Goal: Task Accomplishment & Management: Use online tool/utility

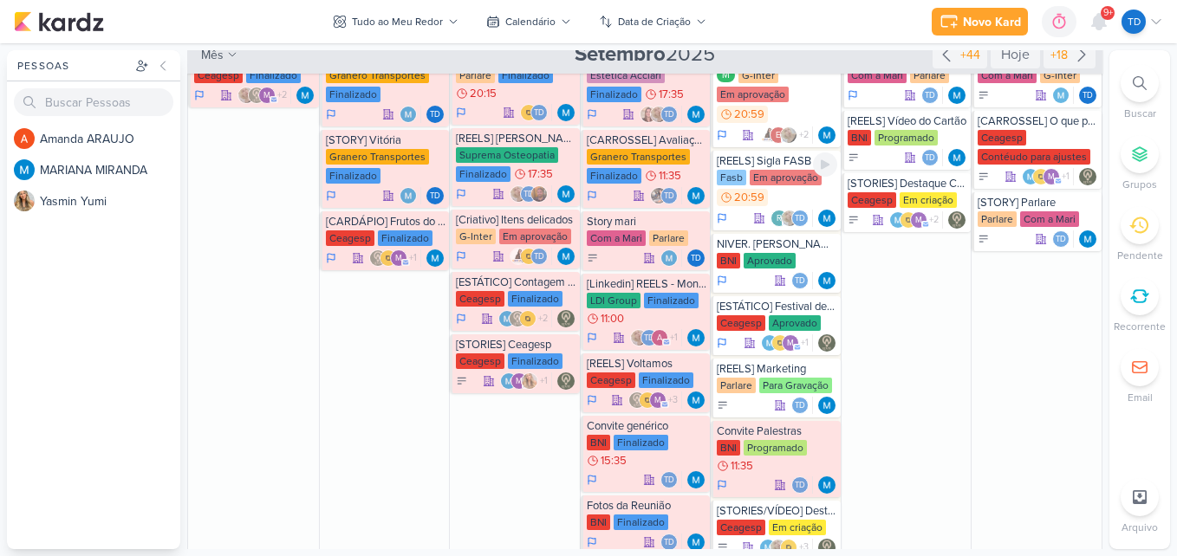
scroll to position [520, 0]
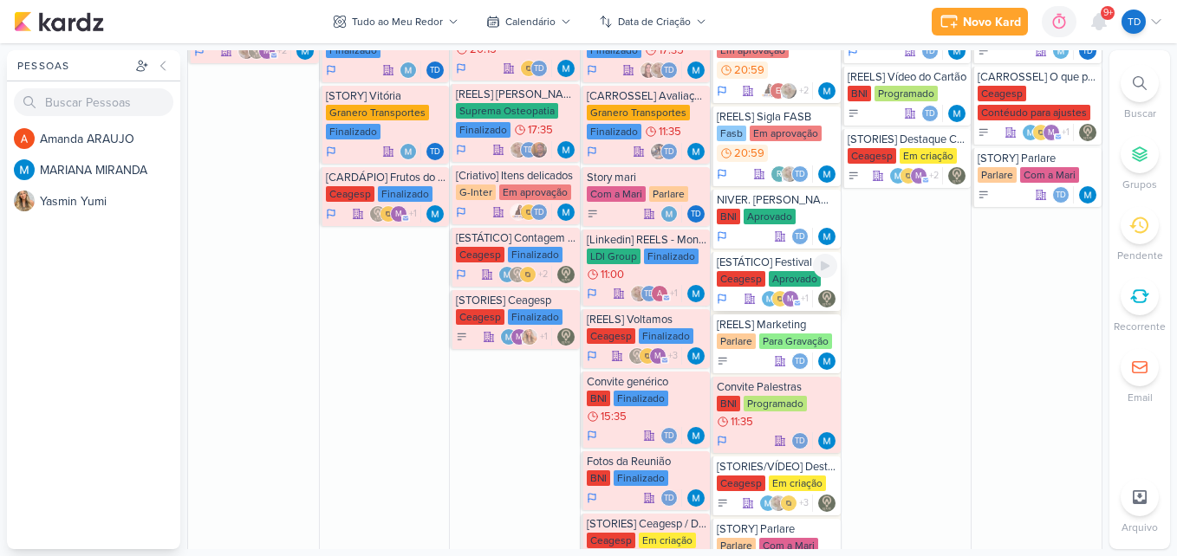
click at [784, 274] on div "Aprovado" at bounding box center [795, 279] width 52 height 16
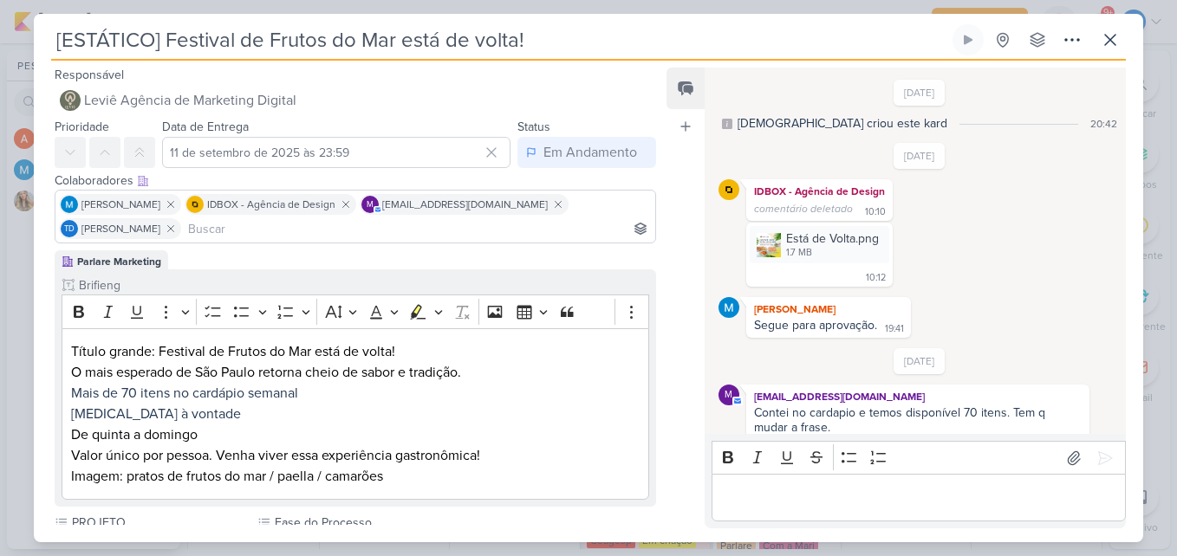
scroll to position [0, 0]
click at [810, 250] on div "1.7 MB" at bounding box center [832, 255] width 93 height 14
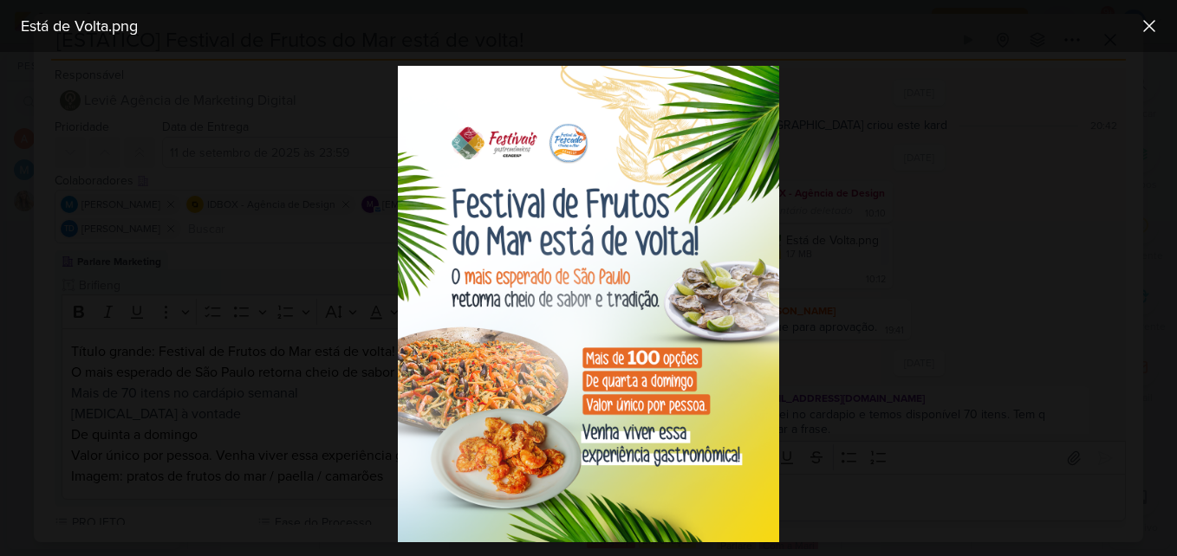
click at [1036, 265] on div at bounding box center [588, 304] width 1177 height 504
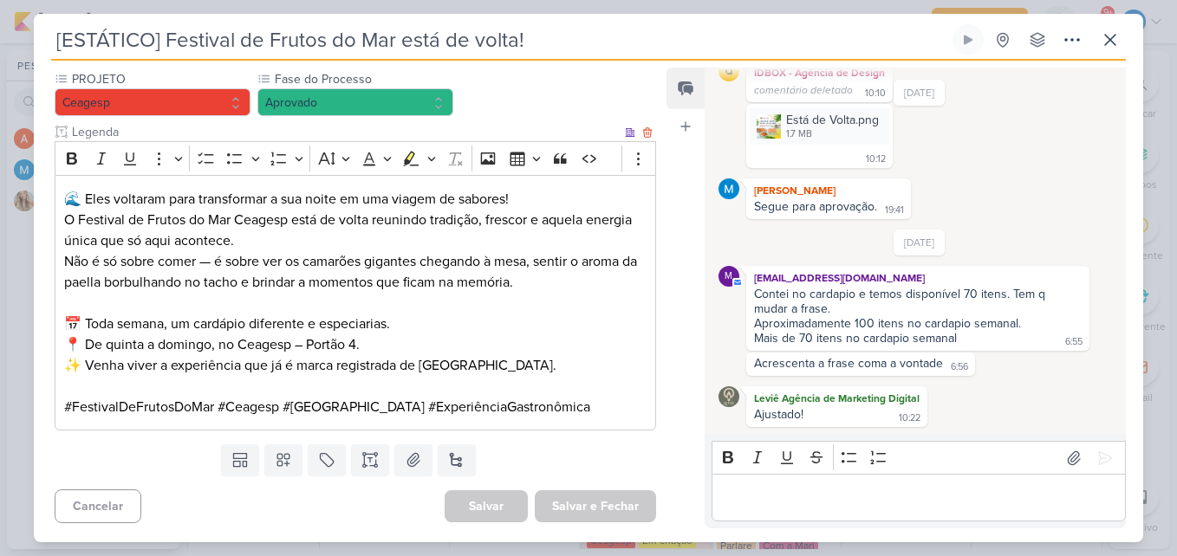
scroll to position [446, 0]
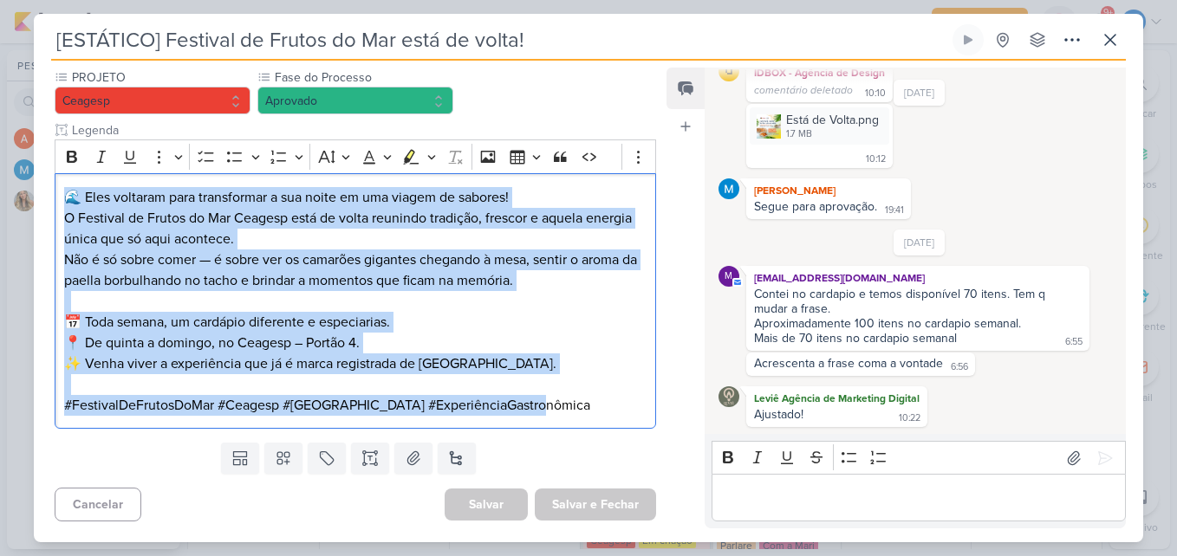
drag, startPoint x: 56, startPoint y: 196, endPoint x: 661, endPoint y: 426, distance: 647.5
click at [661, 426] on div "Responsável Leviê Agência de Marketing Digital Nenhum contato encontrado create…" at bounding box center [348, 294] width 629 height 461
copy div "🌊 Eles voltaram para transformar a sua noite em uma viagem de sabores! O Festiv…"
click at [794, 494] on p "Editor editing area: main" at bounding box center [918, 498] width 396 height 21
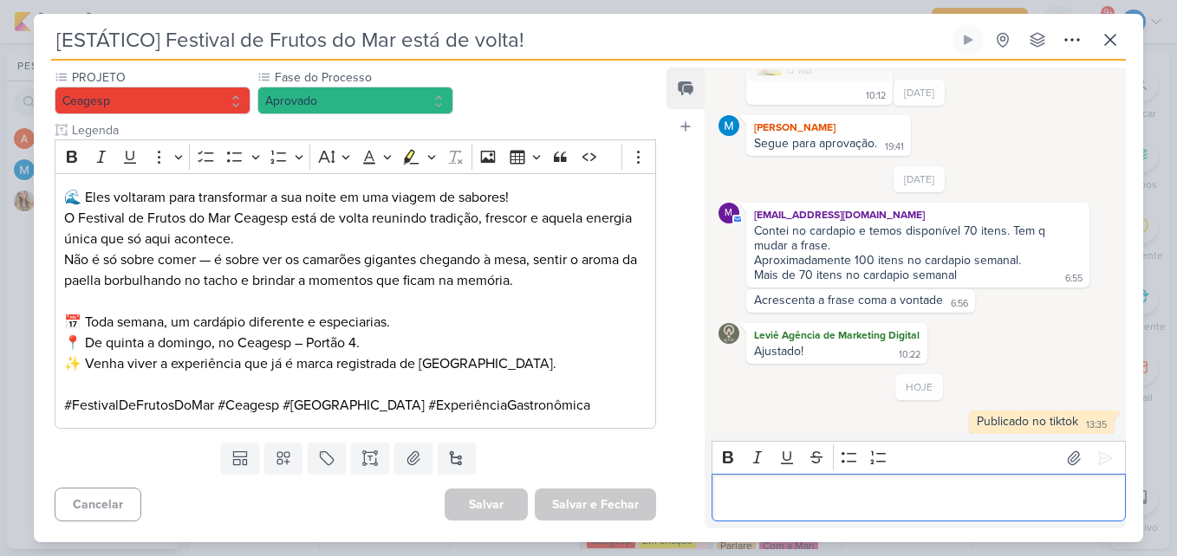
scroll to position [191, 0]
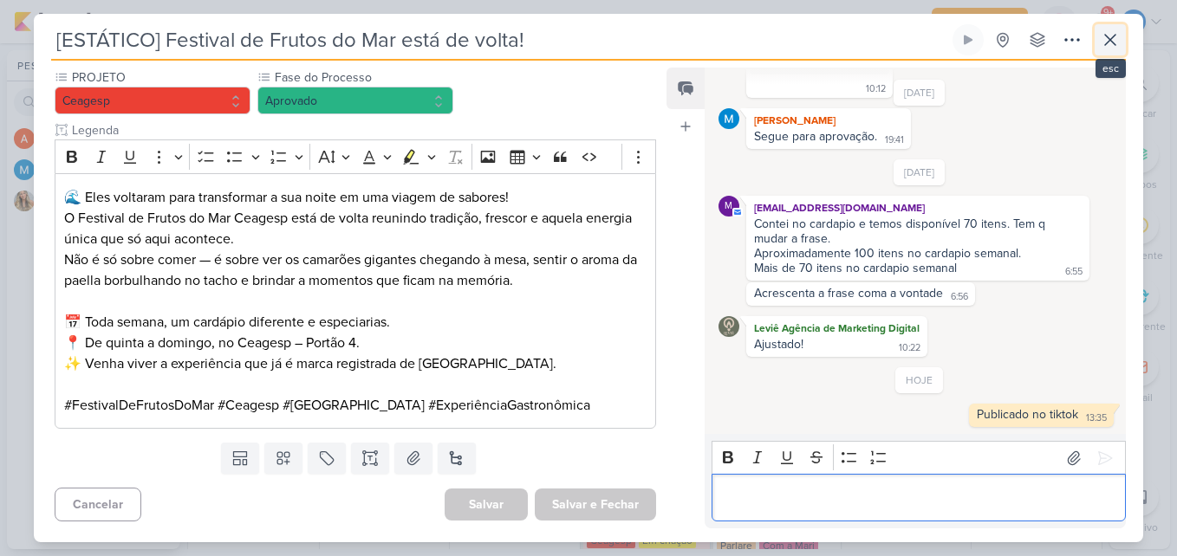
click at [1117, 24] on button at bounding box center [1110, 39] width 31 height 31
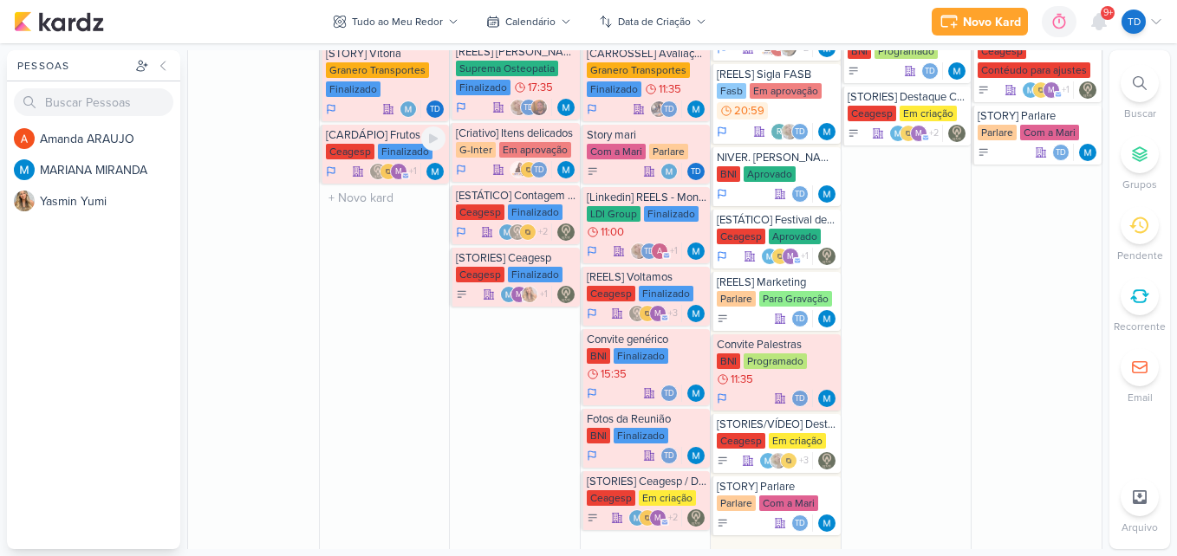
scroll to position [520, 0]
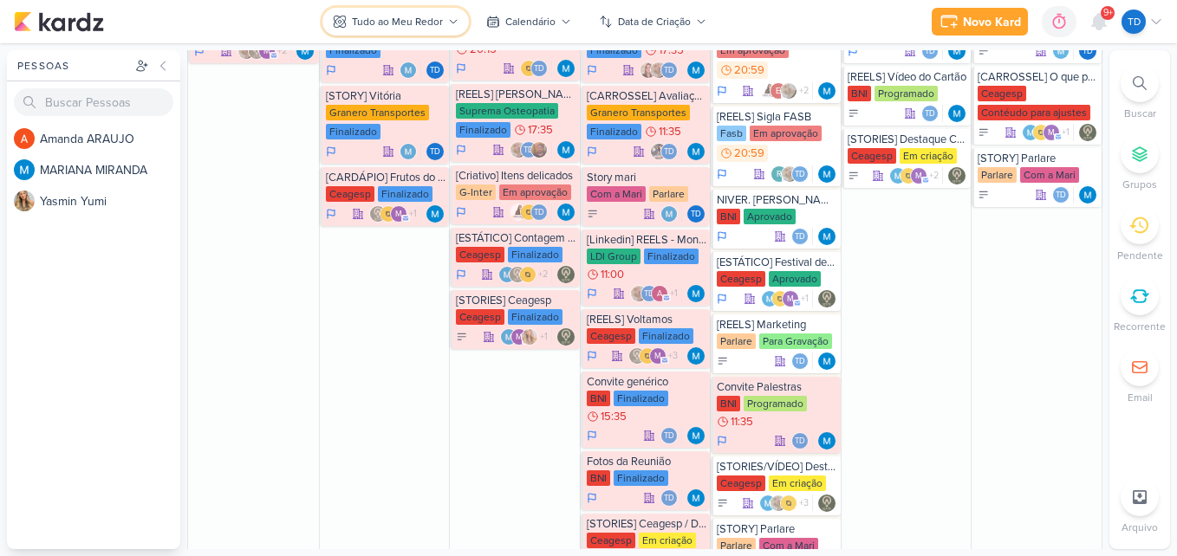
click at [393, 16] on div "Tudo ao Meu Redor" at bounding box center [397, 22] width 91 height 16
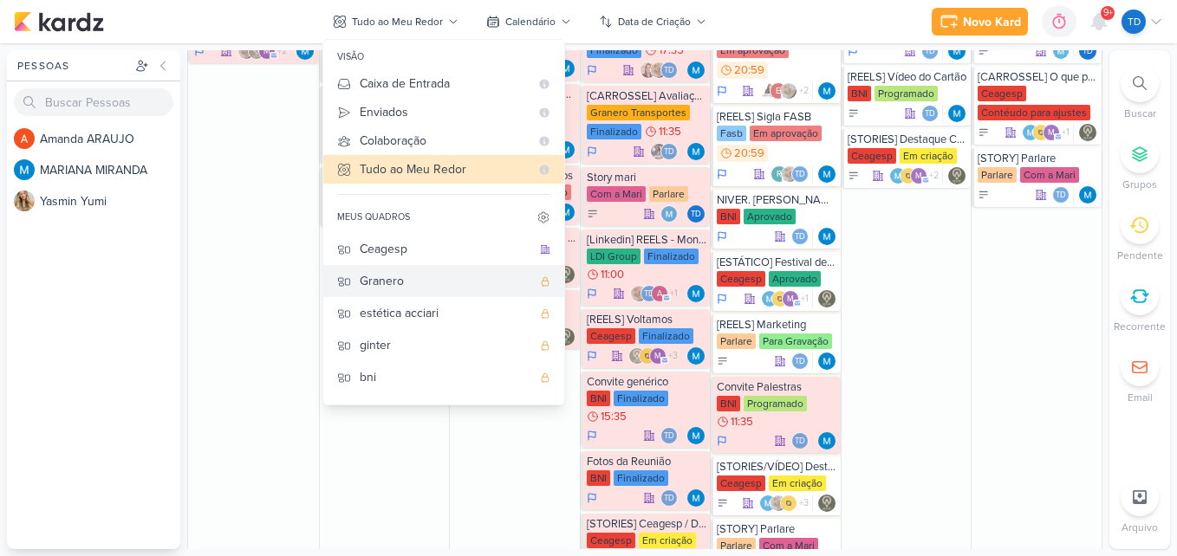
click at [400, 274] on div "Granero" at bounding box center [446, 281] width 172 height 18
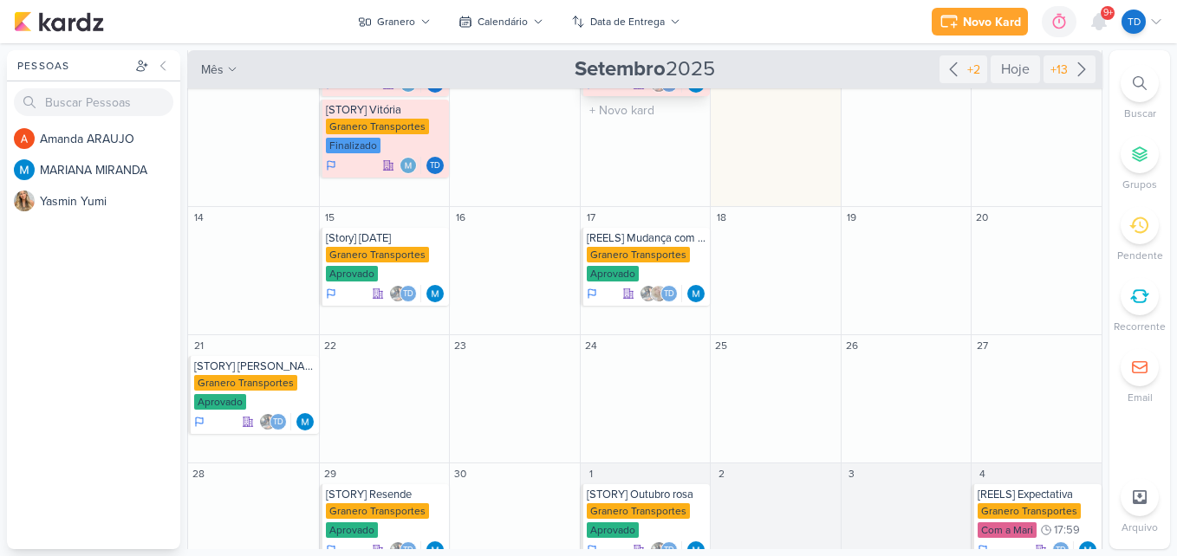
scroll to position [263, 0]
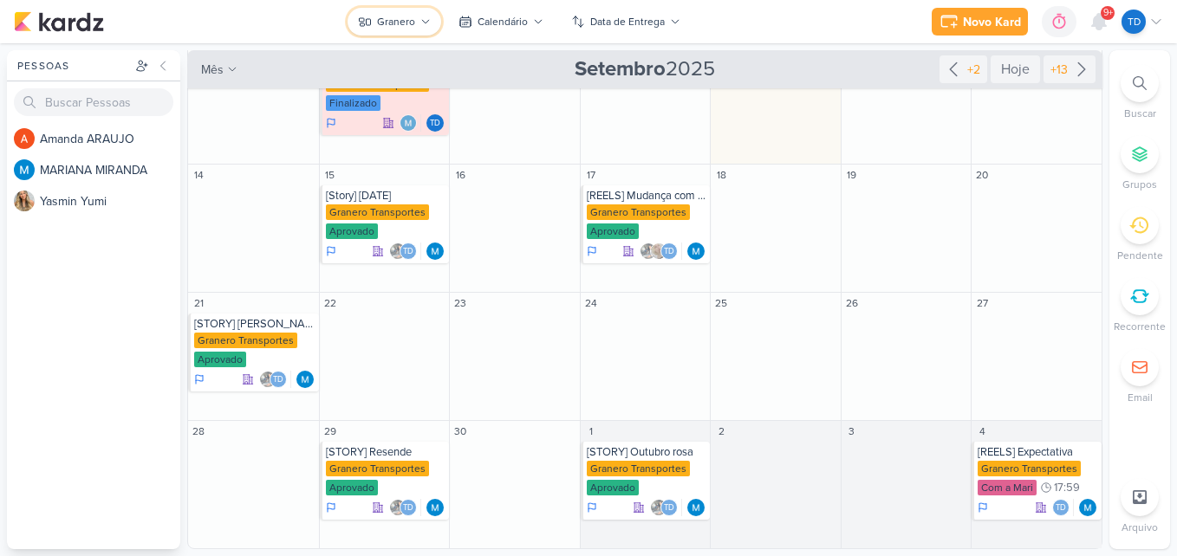
click at [421, 14] on button "Granero" at bounding box center [395, 22] width 94 height 28
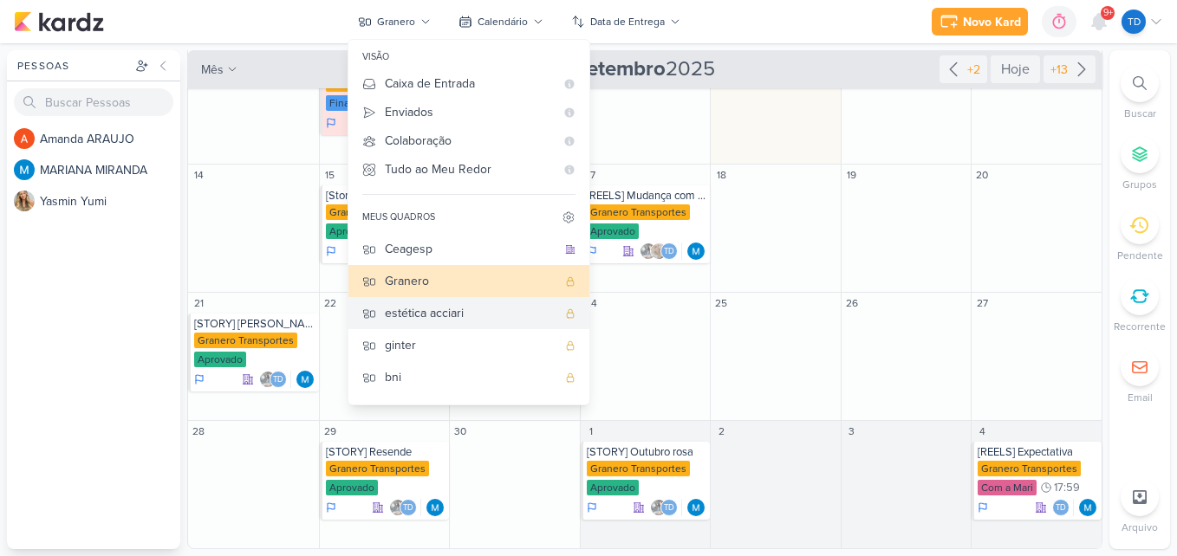
click at [462, 324] on button "estética acciari" at bounding box center [468, 313] width 241 height 32
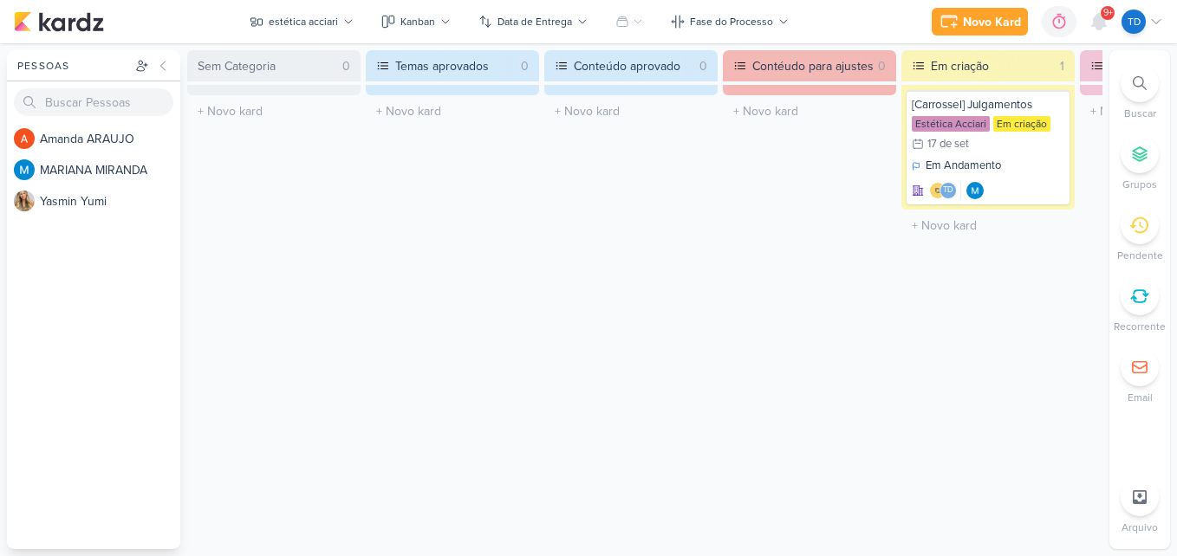
scroll to position [0, 0]
click at [413, 27] on div "Kanban" at bounding box center [417, 22] width 35 height 16
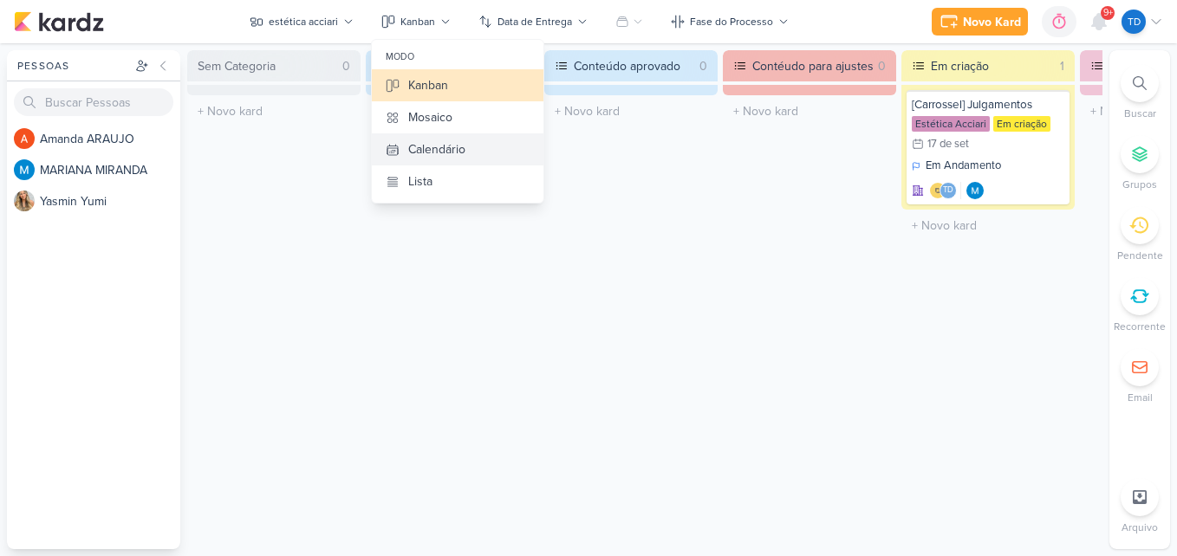
click at [439, 146] on div "Calendário" at bounding box center [436, 149] width 57 height 18
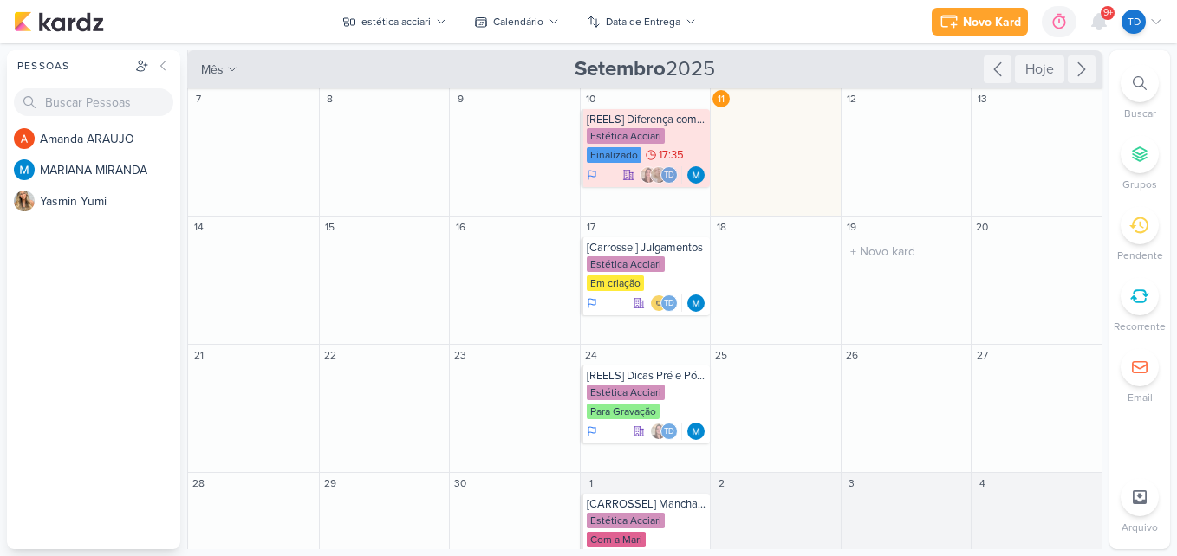
scroll to position [87, 0]
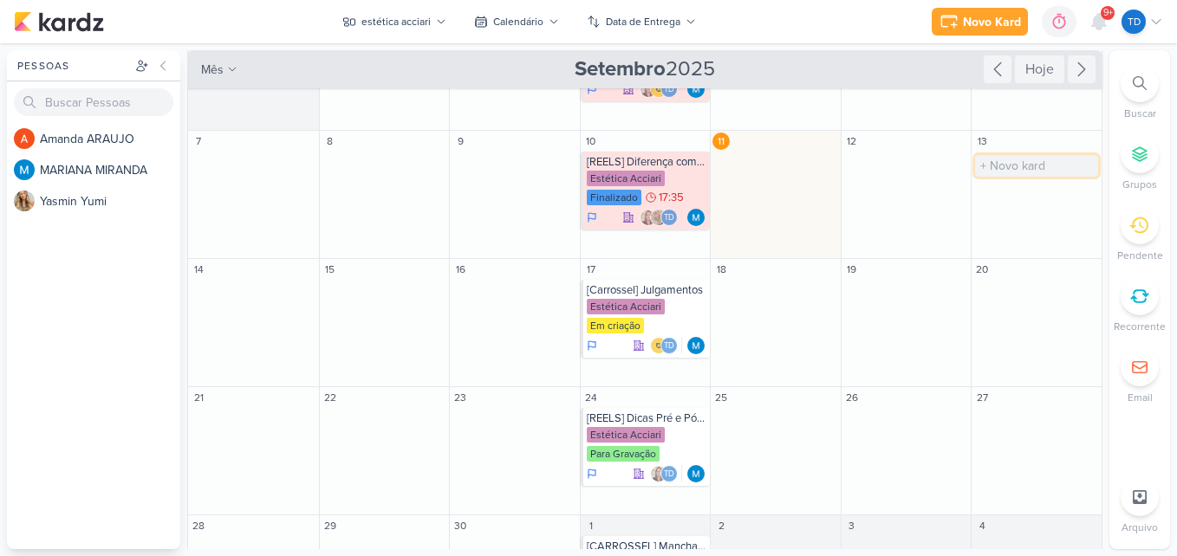
click at [1011, 172] on input "text" at bounding box center [1036, 166] width 123 height 22
type input "Ideias tati"
drag, startPoint x: 1011, startPoint y: 172, endPoint x: 289, endPoint y: 348, distance: 743.2
click at [289, 348] on div "14 O título do kard deve ter menos que 100 caracteres" at bounding box center [253, 323] width 131 height 128
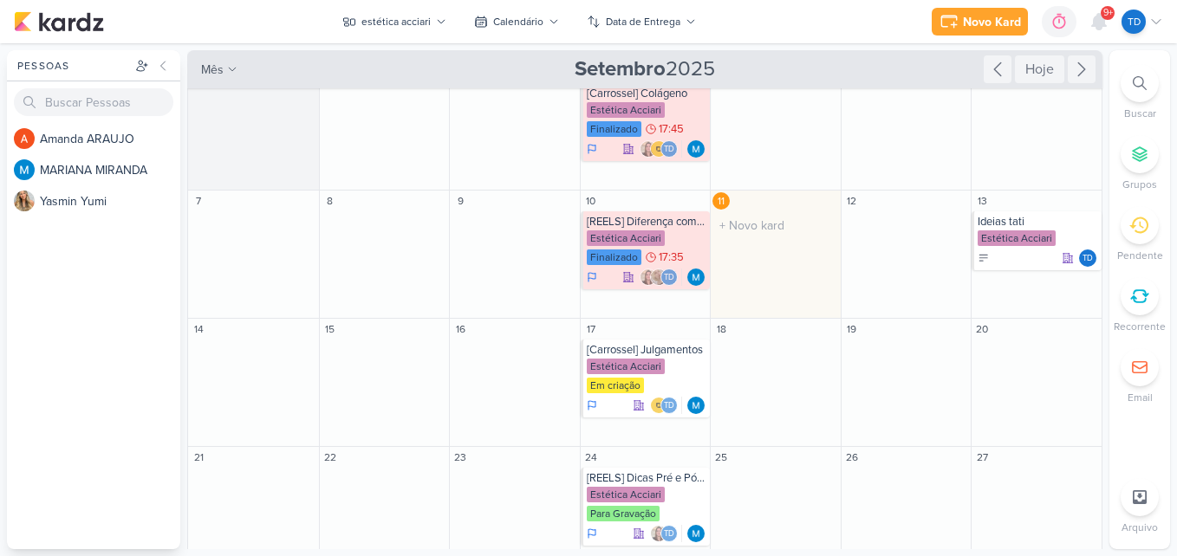
scroll to position [0, 0]
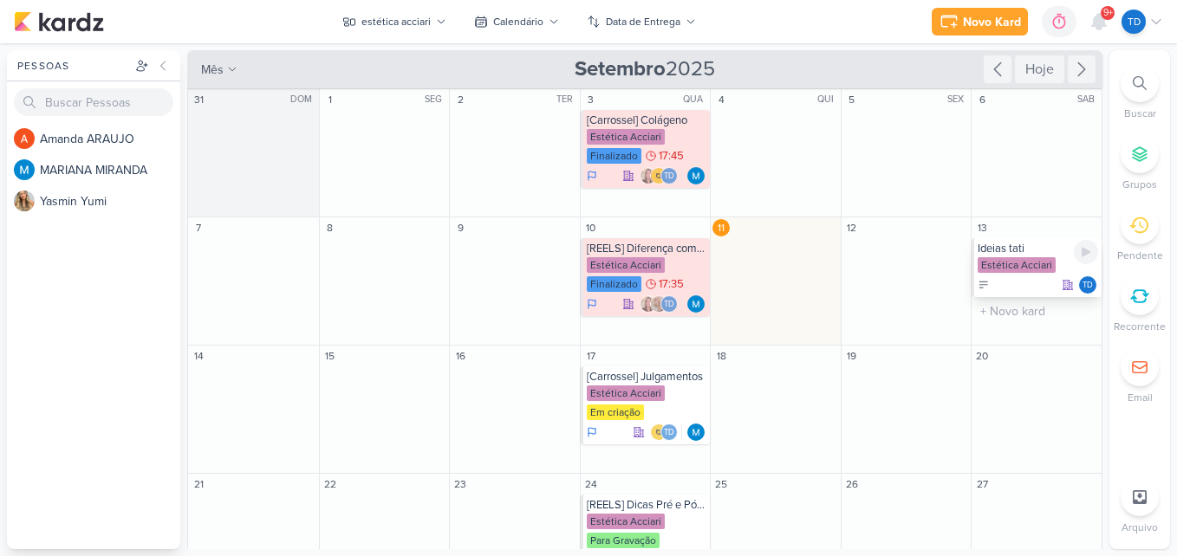
click at [1001, 259] on div "Estética Acciari" at bounding box center [1017, 265] width 78 height 16
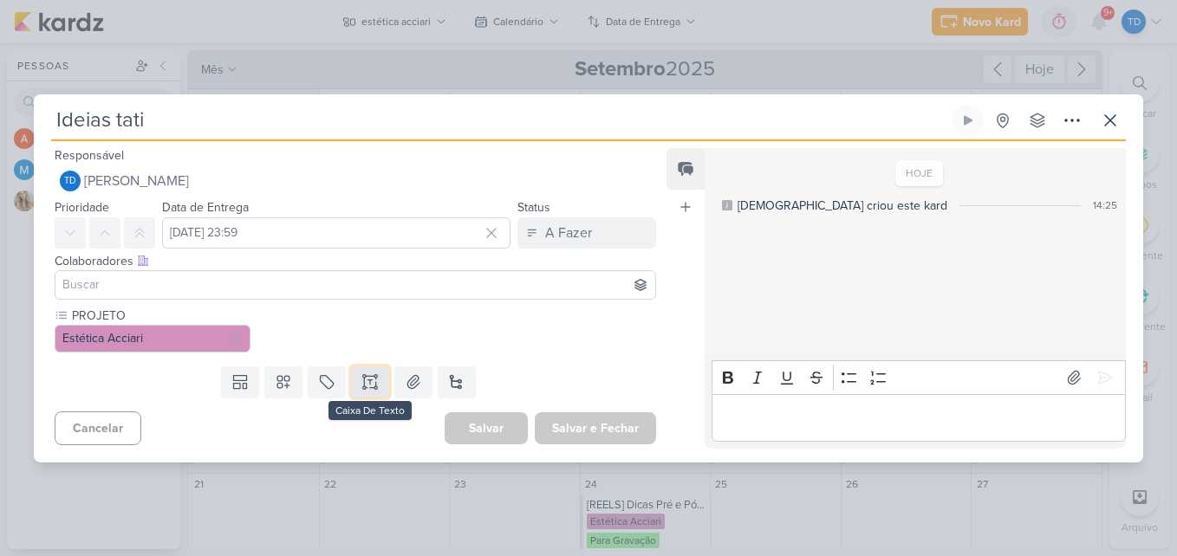
click at [364, 385] on icon at bounding box center [364, 382] width 0 height 9
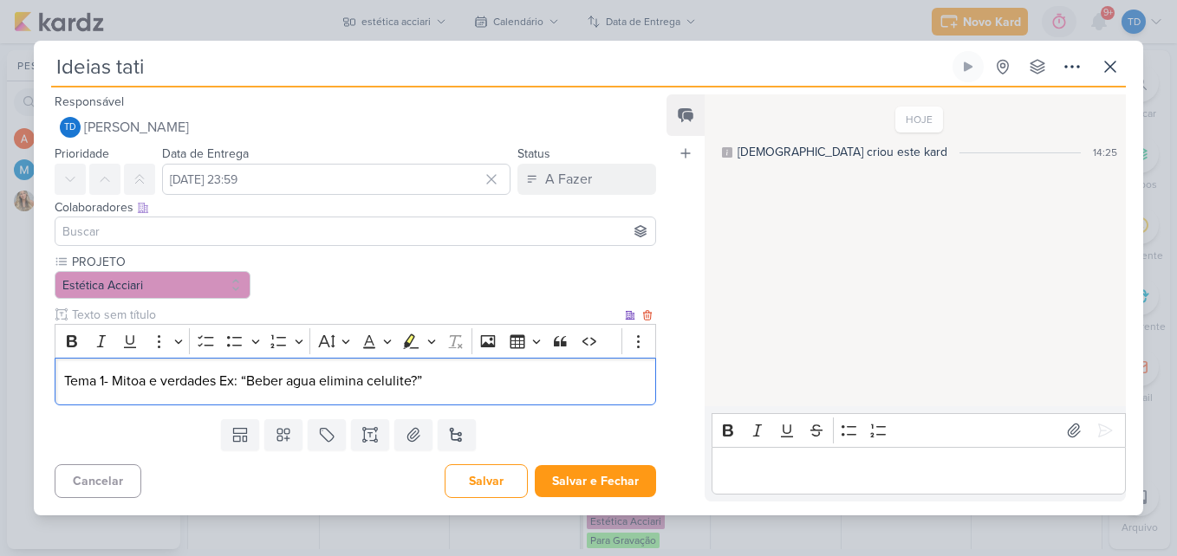
click at [142, 387] on p "Tema 1- Mitoa e verdades Ex: “Beber agua elimina celulite?”" at bounding box center [355, 381] width 582 height 21
click at [144, 384] on p "Tema 1- Mitoa e verdades Ex: “Beber agua elimina celulite?”" at bounding box center [355, 381] width 582 height 21
click at [221, 381] on p "Tema 1- Mitos e verdades Ex: “Beber agua elimina celulite?”" at bounding box center [355, 381] width 582 height 21
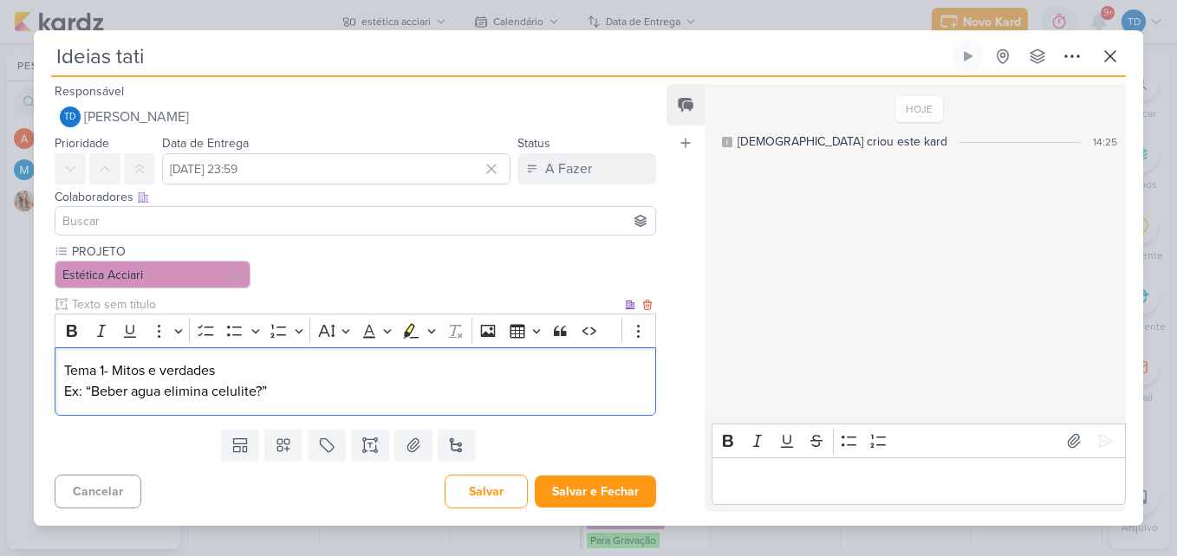
click at [403, 387] on p "Ex: “Beber agua elimina celulite?”" at bounding box center [355, 391] width 582 height 21
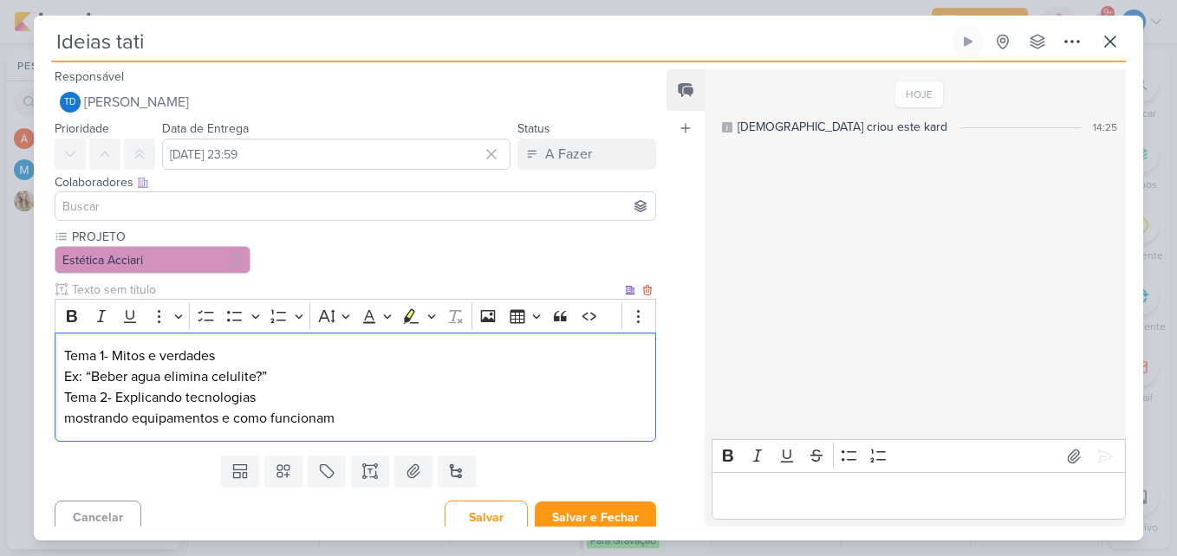
click at [74, 420] on p "mostrando equipamentos e como funcionam" at bounding box center [355, 418] width 582 height 21
click at [371, 416] on p "Mostrando equipamentos e como funcionam" at bounding box center [355, 418] width 582 height 21
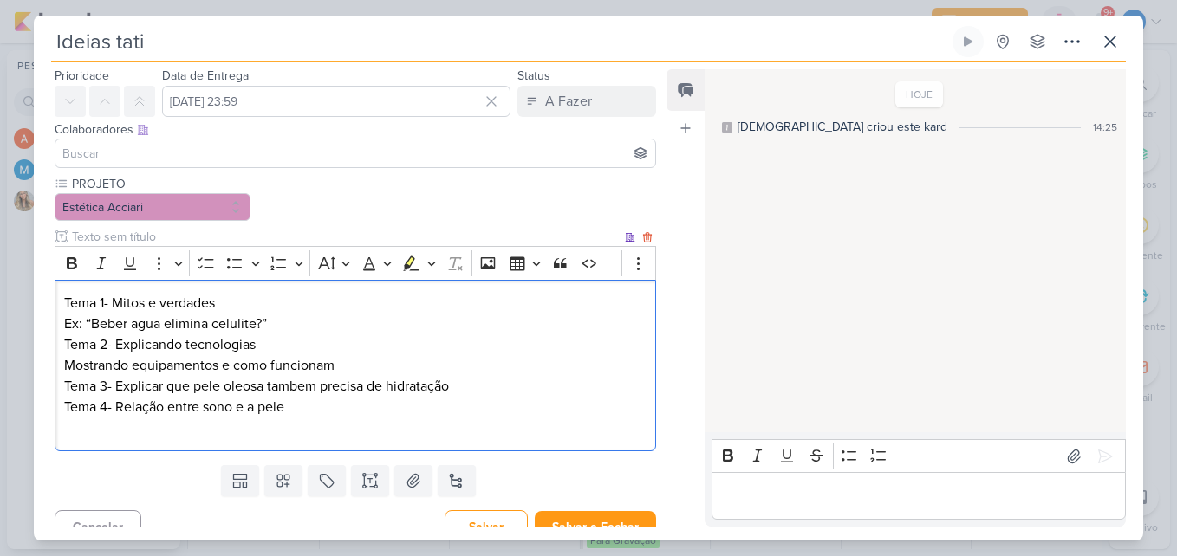
scroll to position [74, 0]
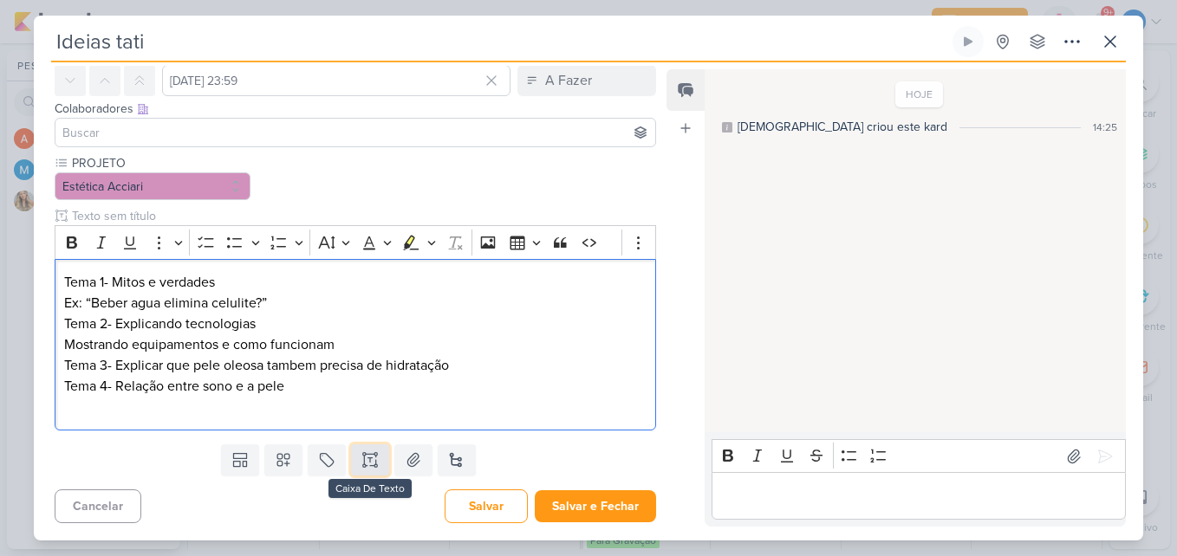
click at [366, 455] on icon at bounding box center [370, 455] width 9 height 0
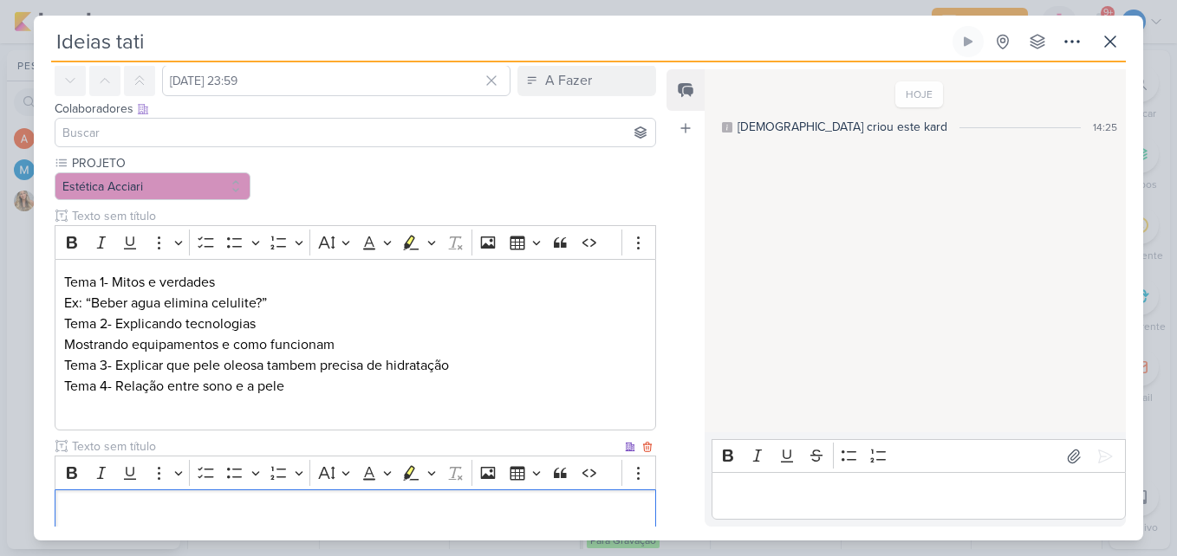
scroll to position [90, 0]
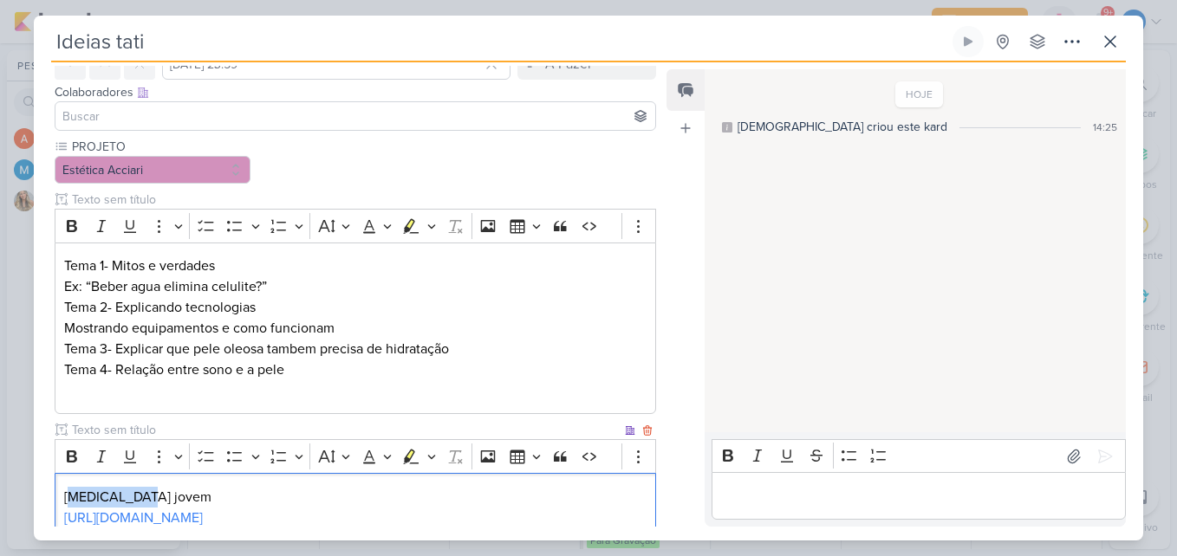
drag, startPoint x: 173, startPoint y: 485, endPoint x: 75, endPoint y: 482, distance: 98.9
click at [75, 482] on div "Botox jovem https://vm.tiktok.com/ZMABrKy4L/" at bounding box center [356, 507] width 602 height 68
click at [71, 485] on div "Botox jovem https://vm.tiktok.com/ZMABrKy4L/" at bounding box center [356, 507] width 602 height 68
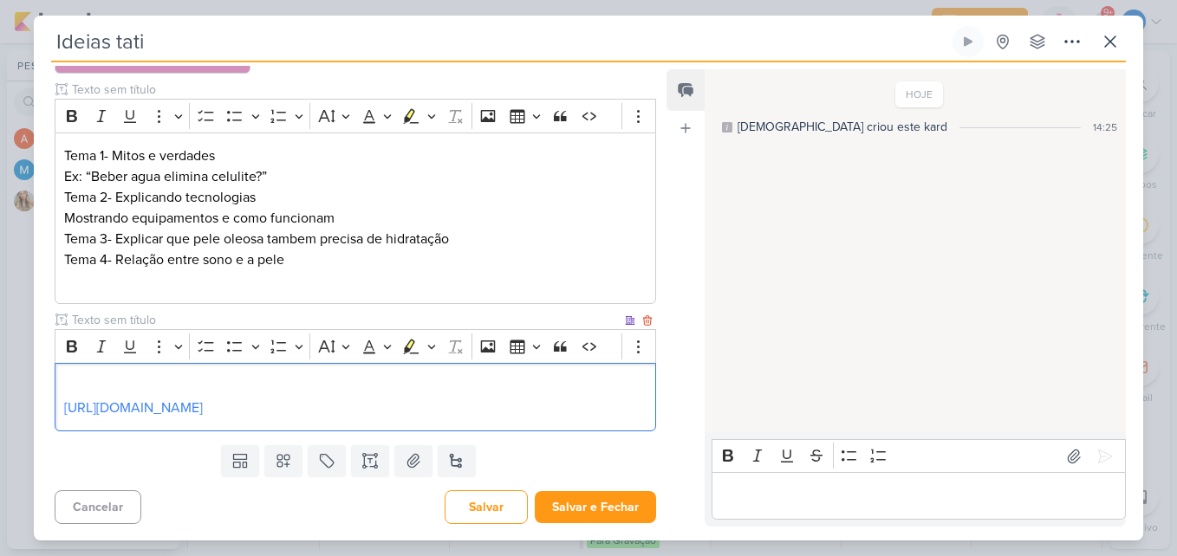
scroll to position [201, 0]
click at [353, 401] on p "⁠⁠⁠⁠⁠⁠⁠ https://vm.tiktok.com/ZMABrKy4L/" at bounding box center [355, 397] width 582 height 42
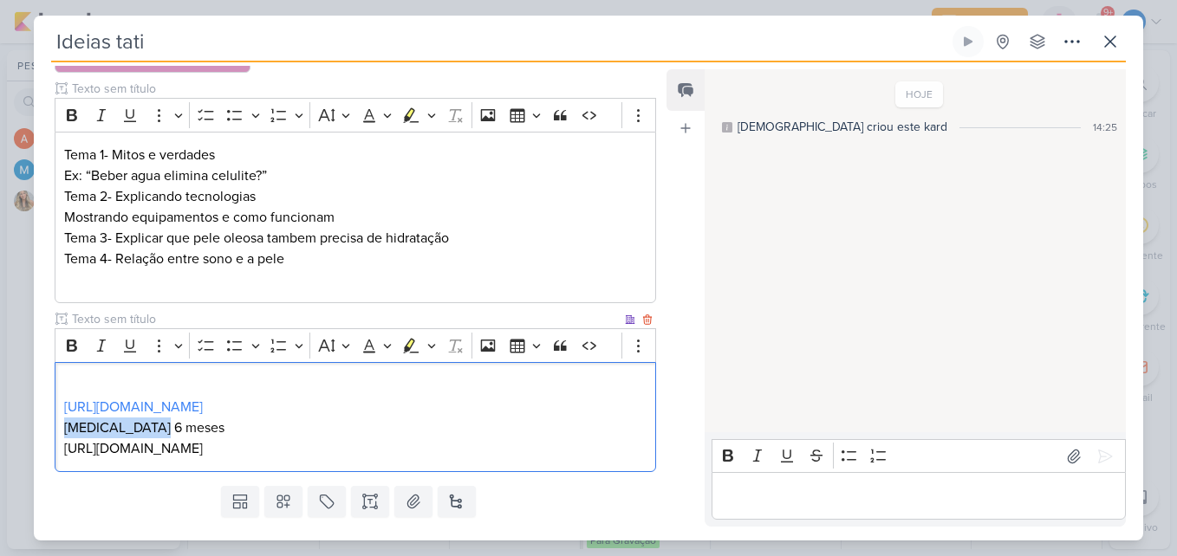
drag, startPoint x: 165, startPoint y: 430, endPoint x: 52, endPoint y: 420, distance: 113.1
click at [52, 420] on div "PROJETO Estética Acciari" at bounding box center [348, 253] width 629 height 452
click at [300, 443] on p "⁠⁠⁠⁠⁠⁠⁠ https://vm.tiktok.com/ZMABhRajC/" at bounding box center [355, 439] width 582 height 42
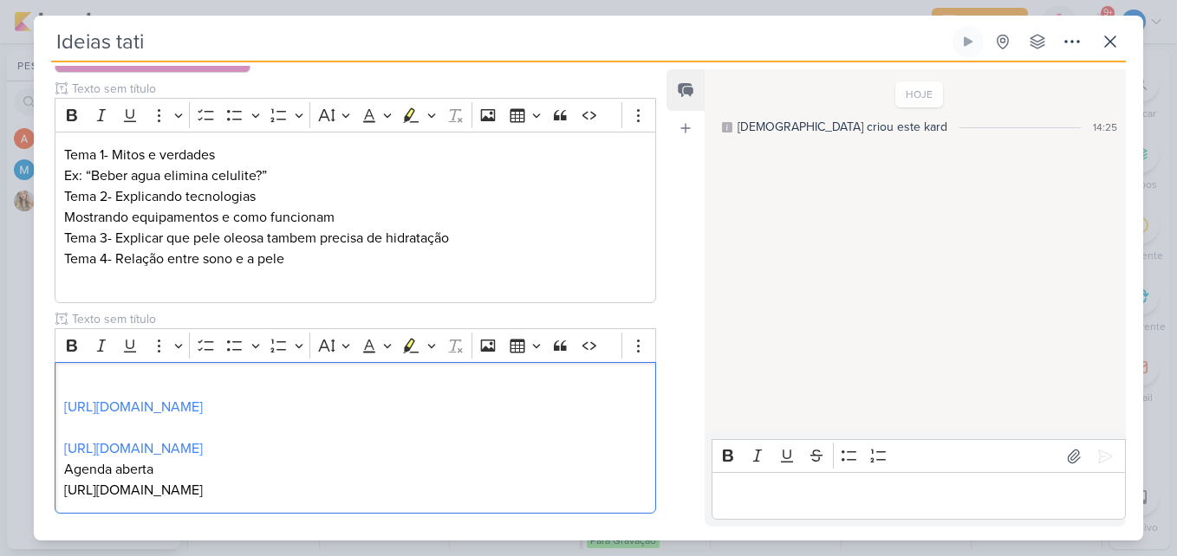
drag, startPoint x: 177, startPoint y: 478, endPoint x: 5, endPoint y: 475, distance: 171.6
click at [5, 475] on div "Ideias tati Criado por mim" at bounding box center [588, 278] width 1177 height 556
click at [301, 487] on p "⁠⁠⁠⁠⁠⁠⁠ https://vm.tiktok.com/ZMABrn576/" at bounding box center [355, 480] width 582 height 42
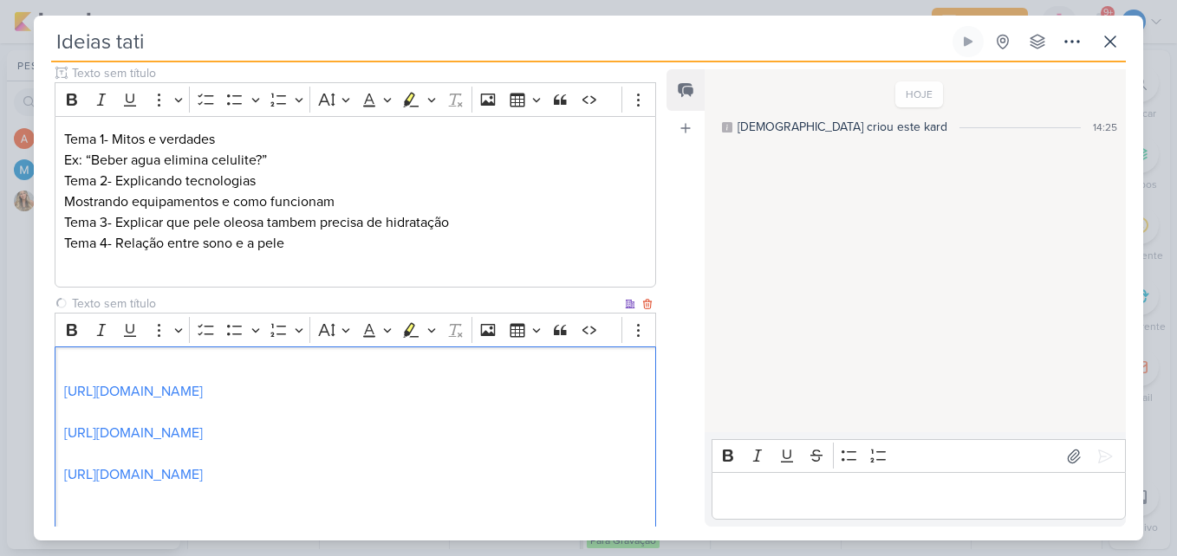
scroll to position [236, 0]
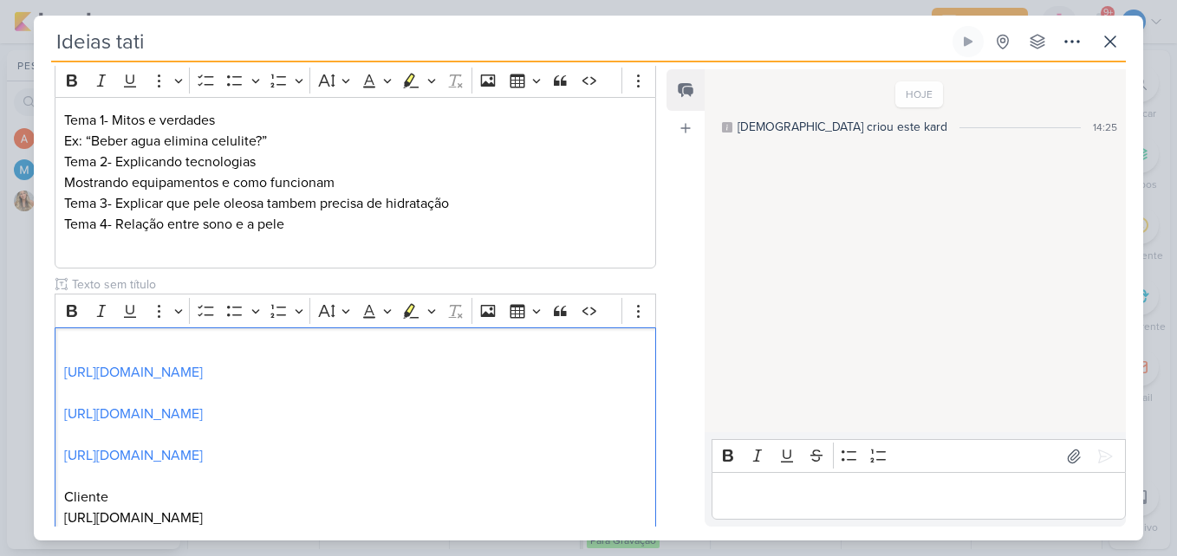
drag, startPoint x: 162, startPoint y: 491, endPoint x: 17, endPoint y: 480, distance: 145.1
click at [17, 480] on div "Ideias tati Criado por mim" at bounding box center [588, 278] width 1177 height 556
click at [309, 501] on p "⁠⁠⁠⁠⁠⁠⁠ https://vm.tiktok.com/ZMABrW4sS/" at bounding box center [355, 487] width 582 height 42
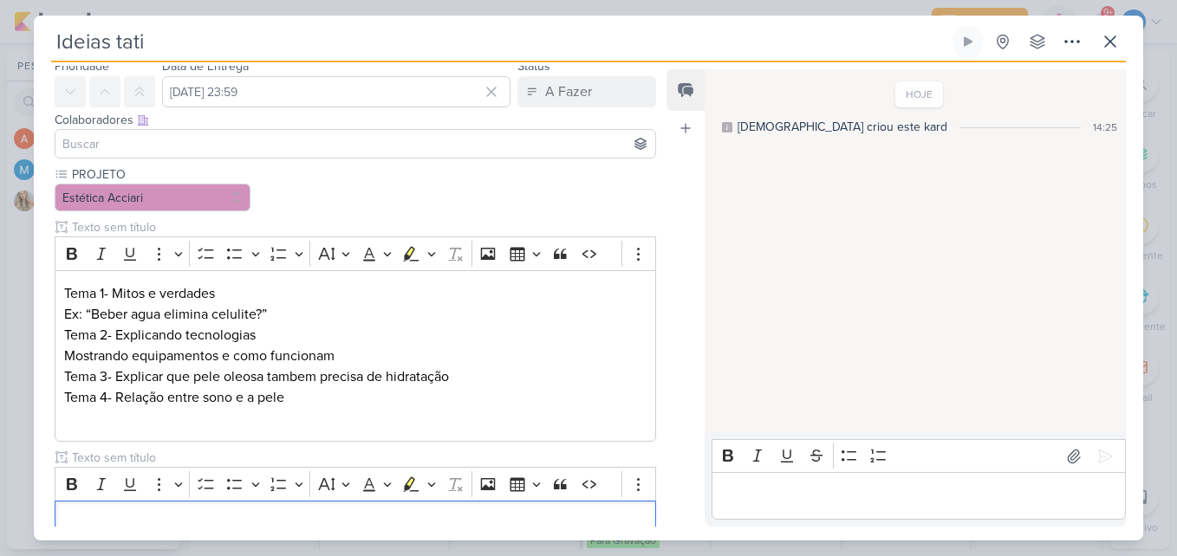
scroll to position [0, 0]
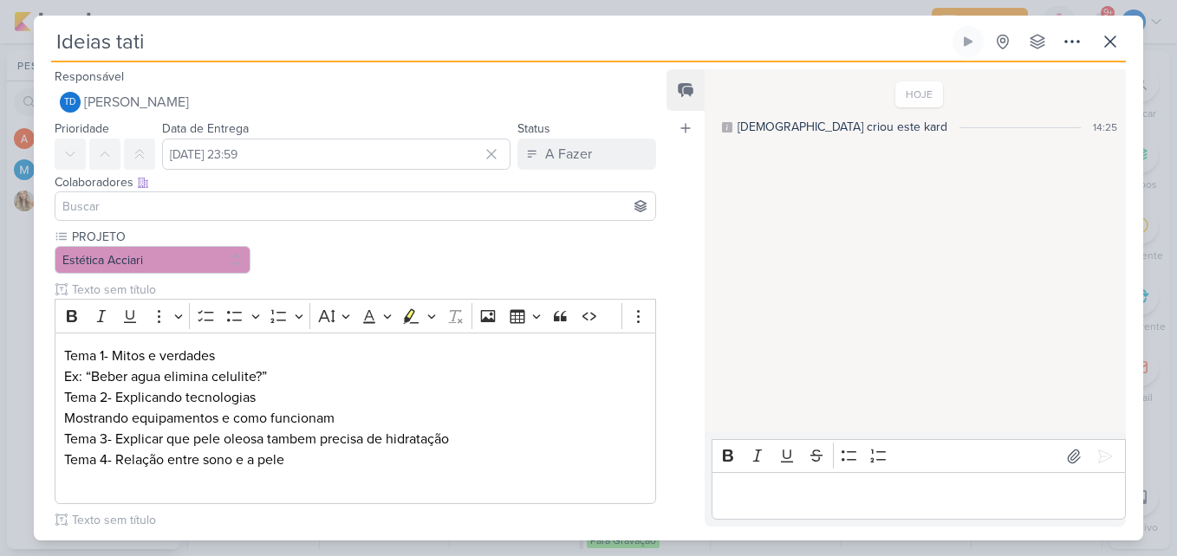
click at [206, 216] on div at bounding box center [356, 206] width 602 height 29
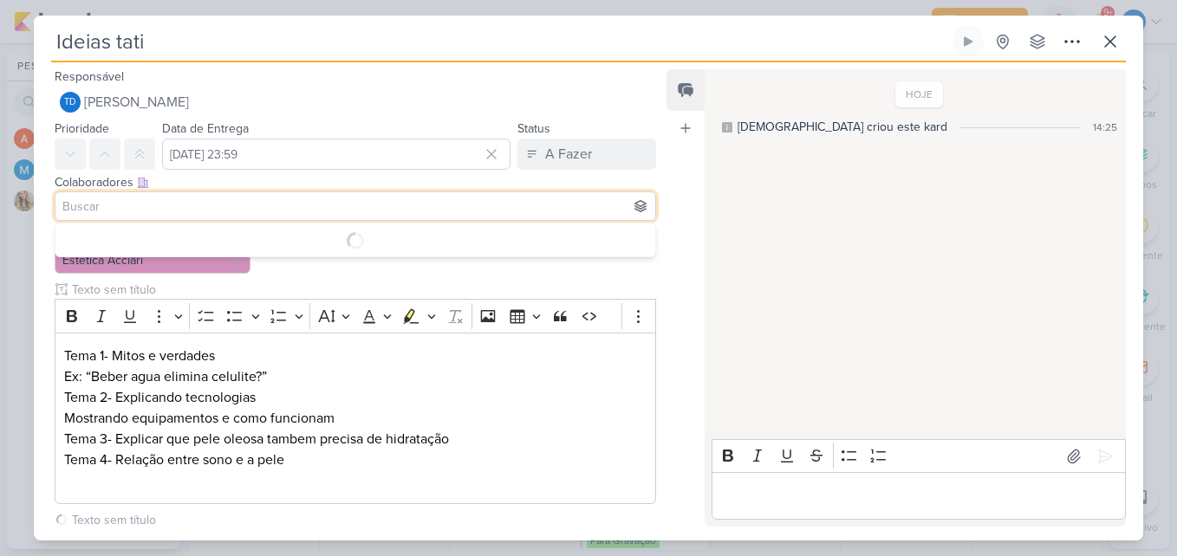
click at [206, 215] on input at bounding box center [355, 206] width 593 height 21
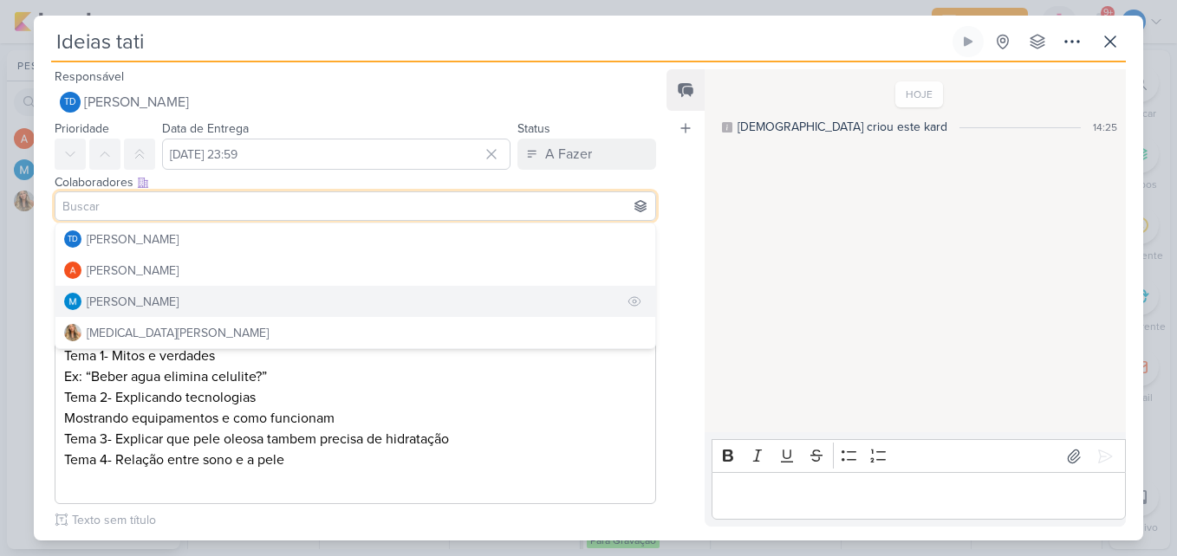
click at [179, 309] on div "[PERSON_NAME]" at bounding box center [133, 302] width 92 height 18
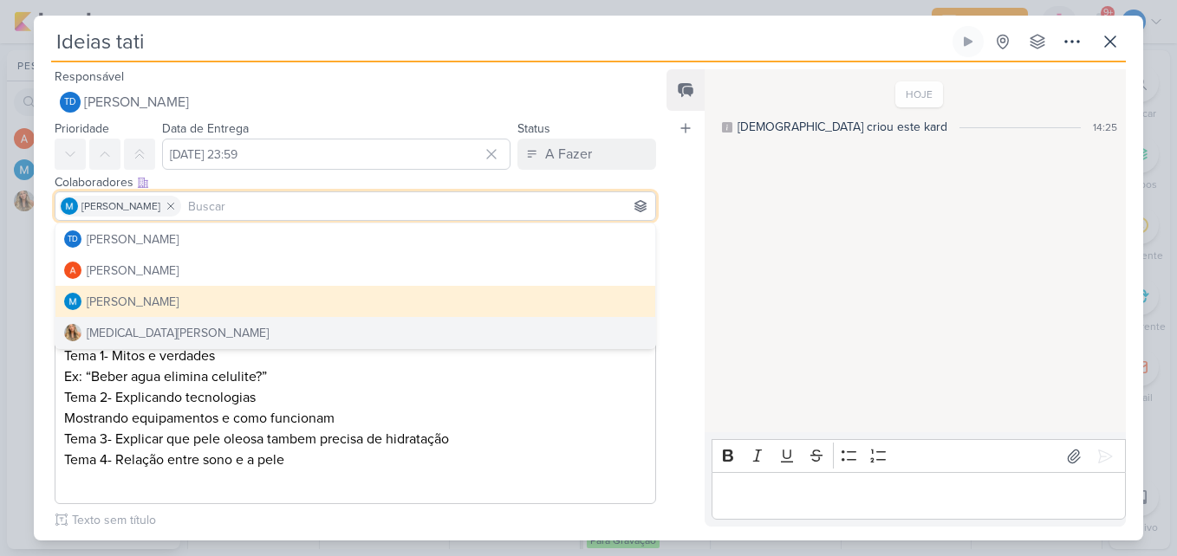
click at [391, 404] on p "Tema 2- Explicando tecnologias" at bounding box center [355, 397] width 582 height 21
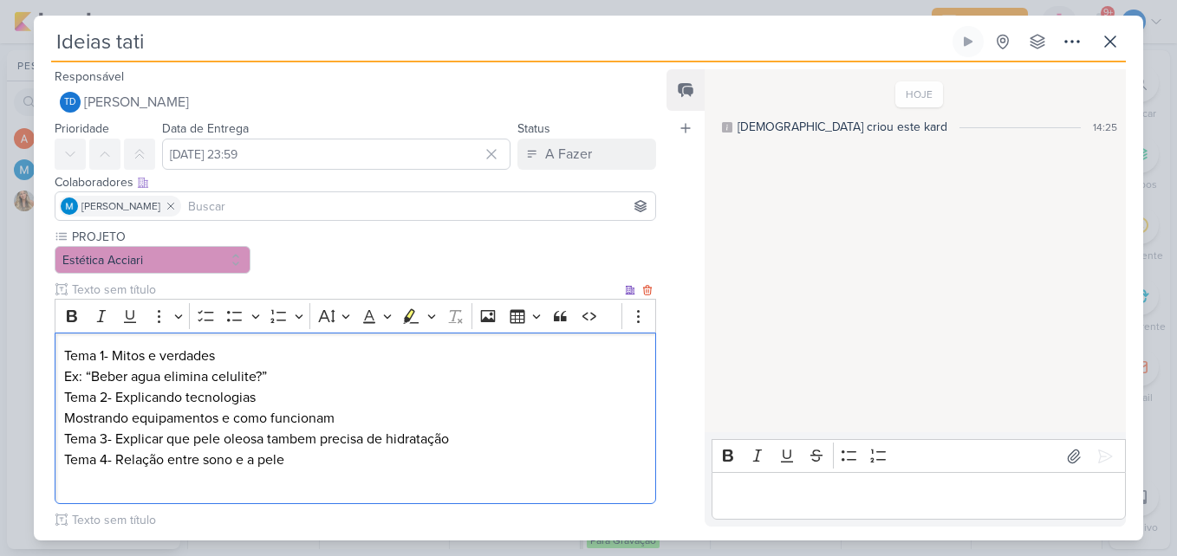
click at [340, 256] on div "PROJETO Estética Acciari" at bounding box center [356, 492] width 602 height 529
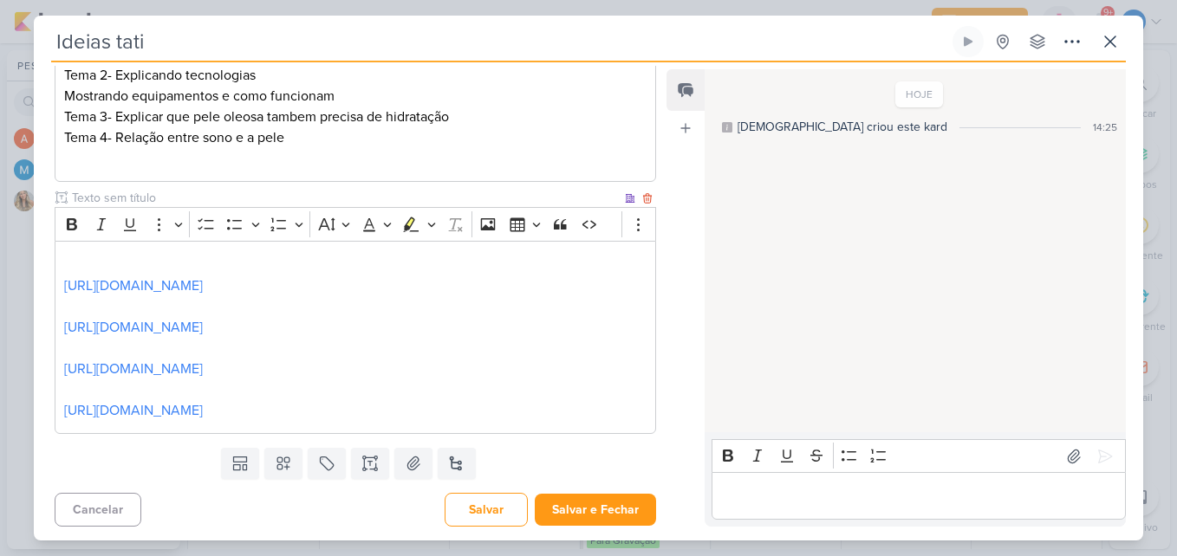
scroll to position [326, 0]
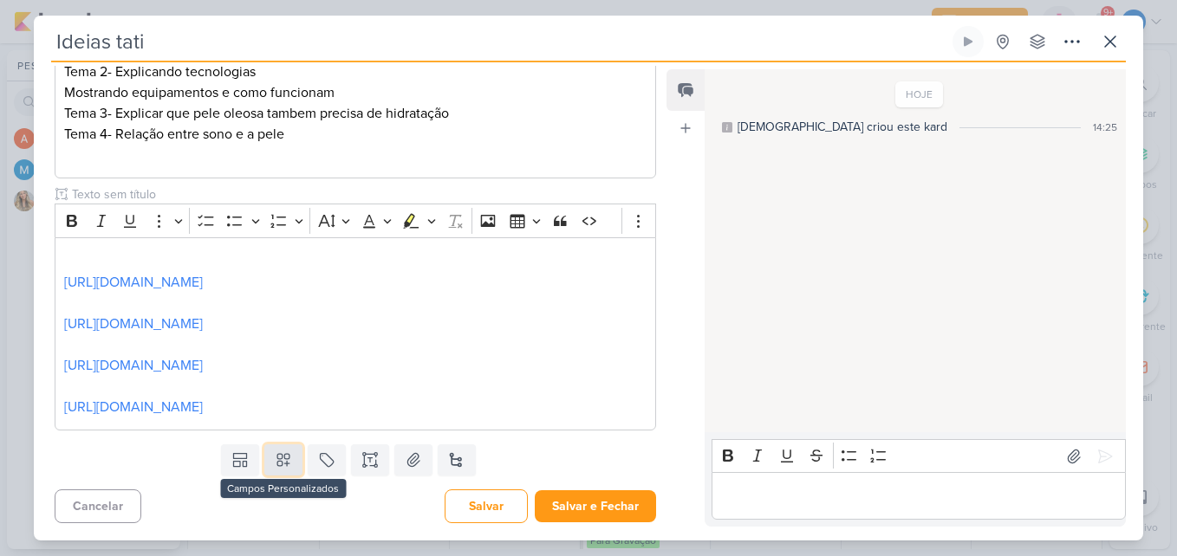
click at [281, 464] on icon at bounding box center [283, 460] width 12 height 12
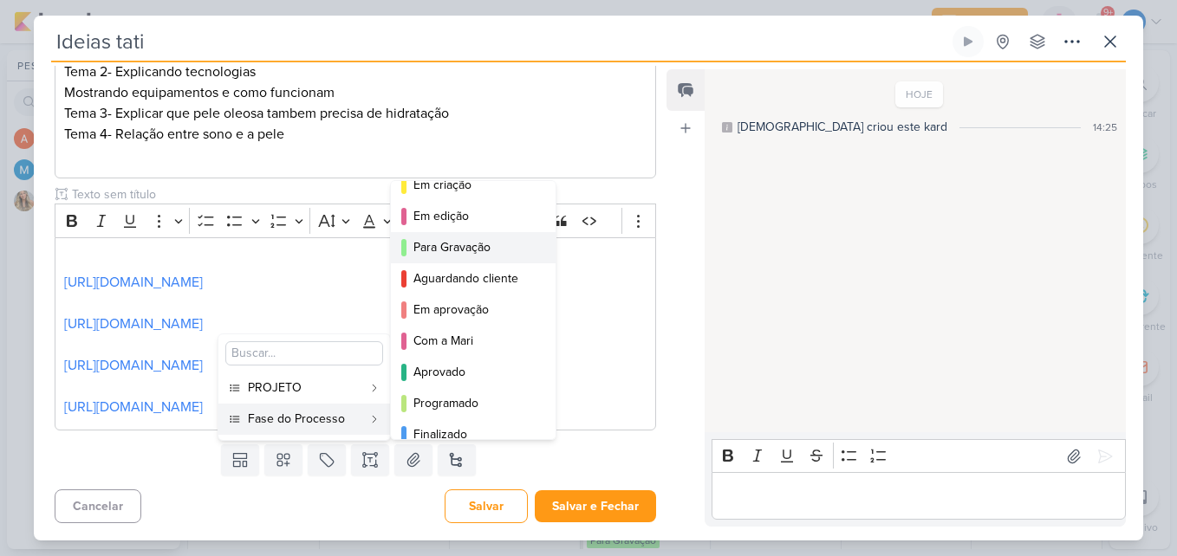
scroll to position [127, 0]
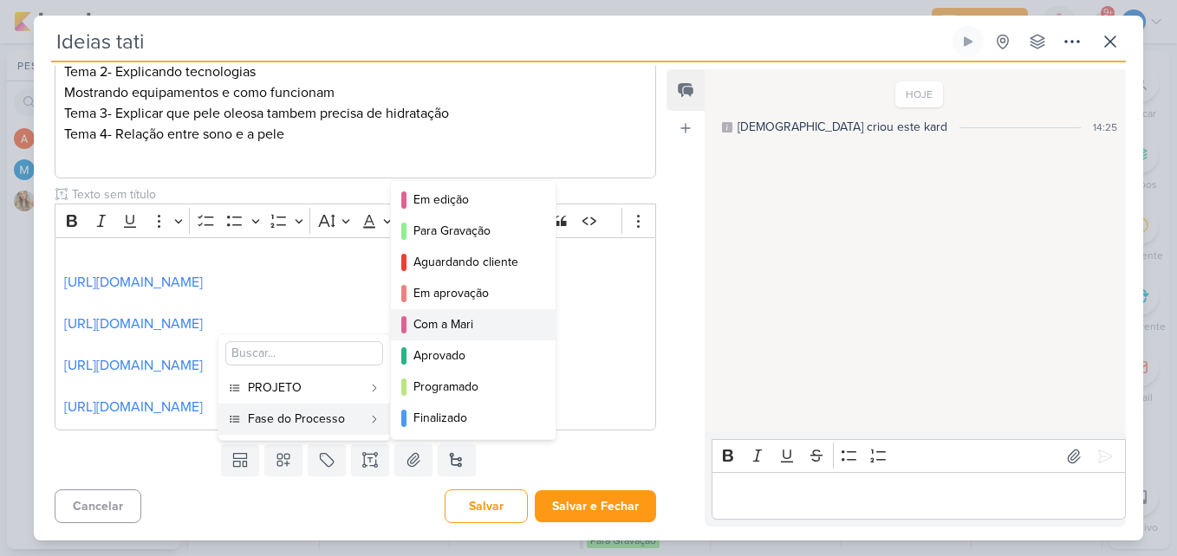
click at [464, 330] on div "Com a Mari" at bounding box center [473, 325] width 121 height 18
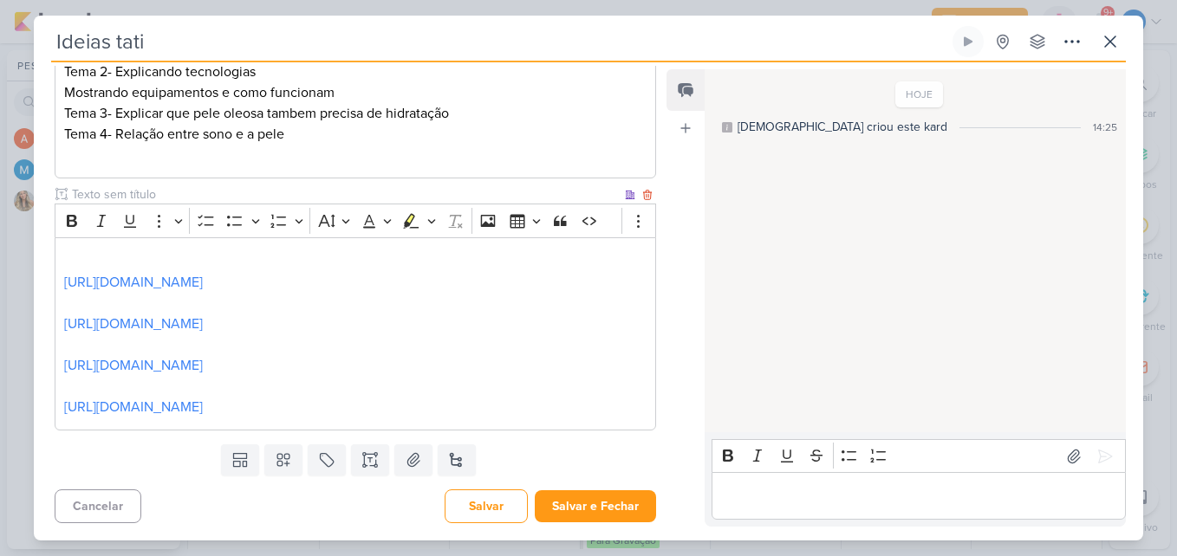
scroll to position [0, 0]
click at [589, 495] on button "Salvar e Fechar" at bounding box center [595, 507] width 121 height 32
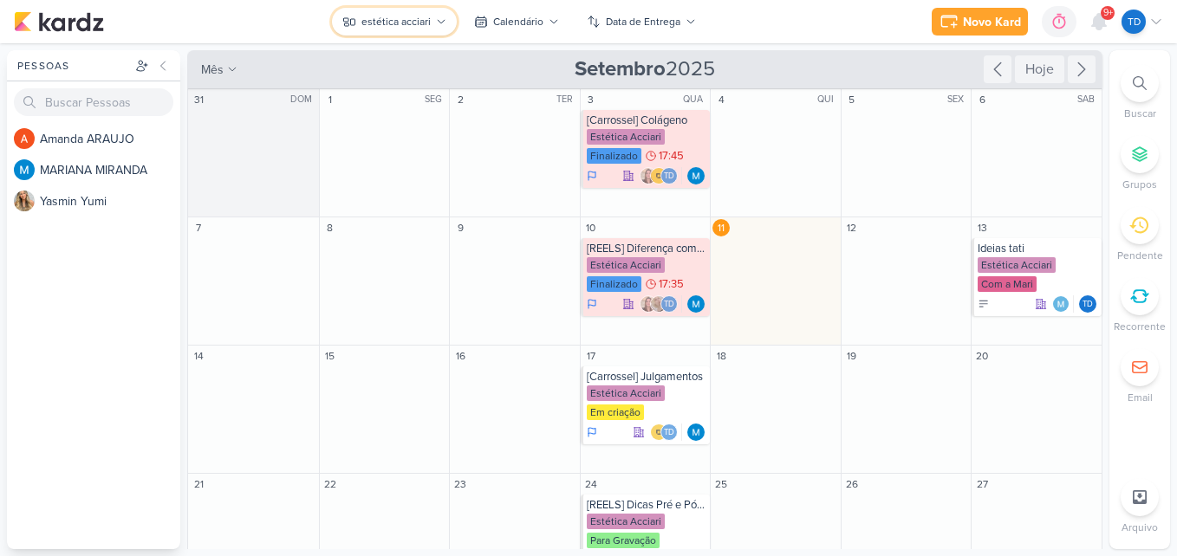
click at [367, 22] on div "estética acciari" at bounding box center [395, 22] width 69 height 16
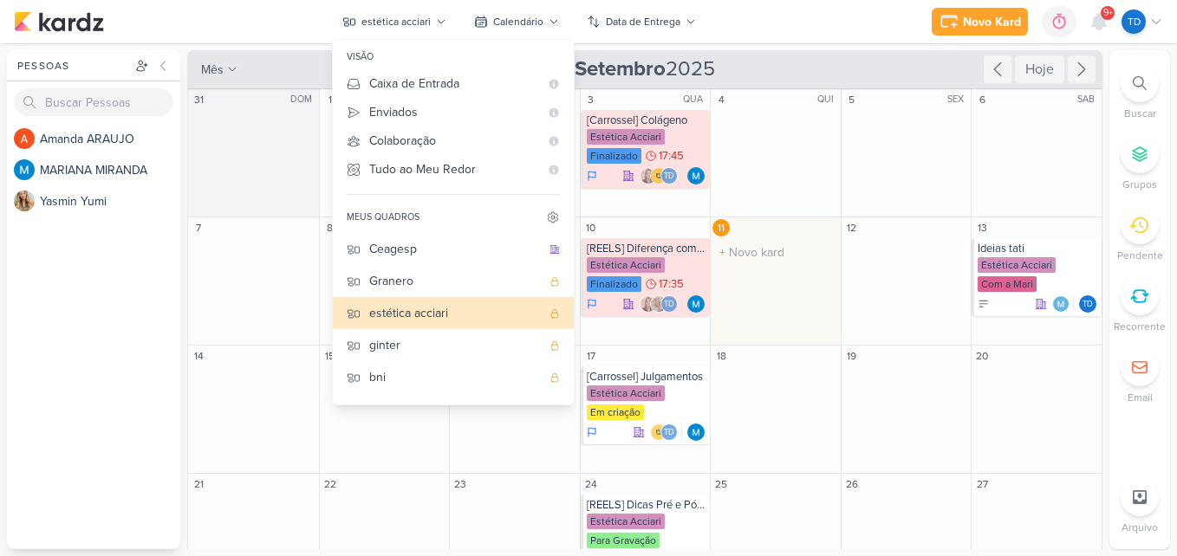
click at [807, 296] on div "11 O título do kard deve ter menos que 100 caracteres" at bounding box center [775, 282] width 131 height 128
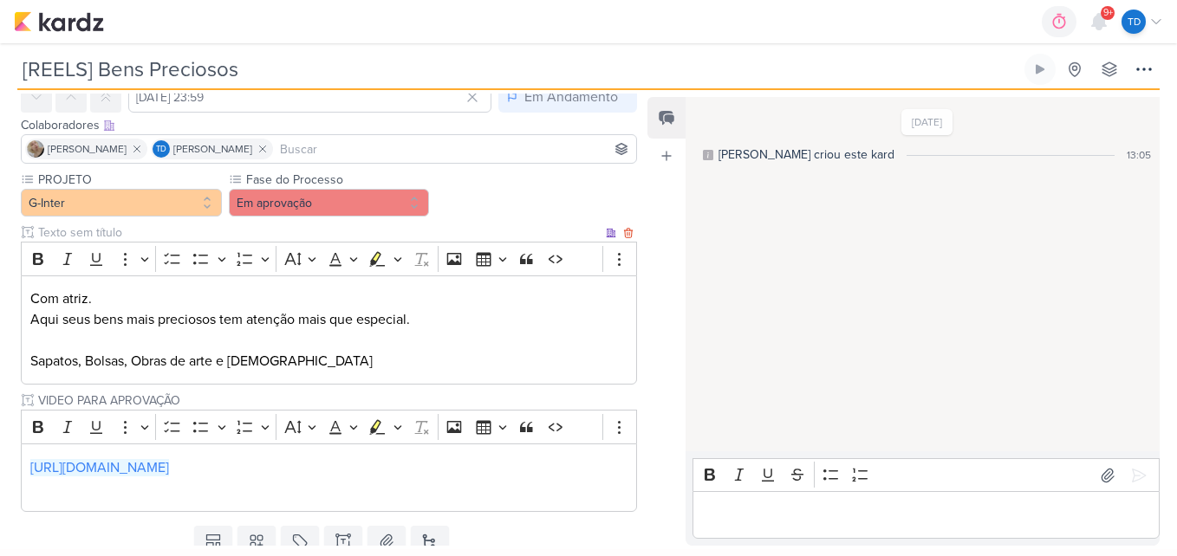
scroll to position [146, 0]
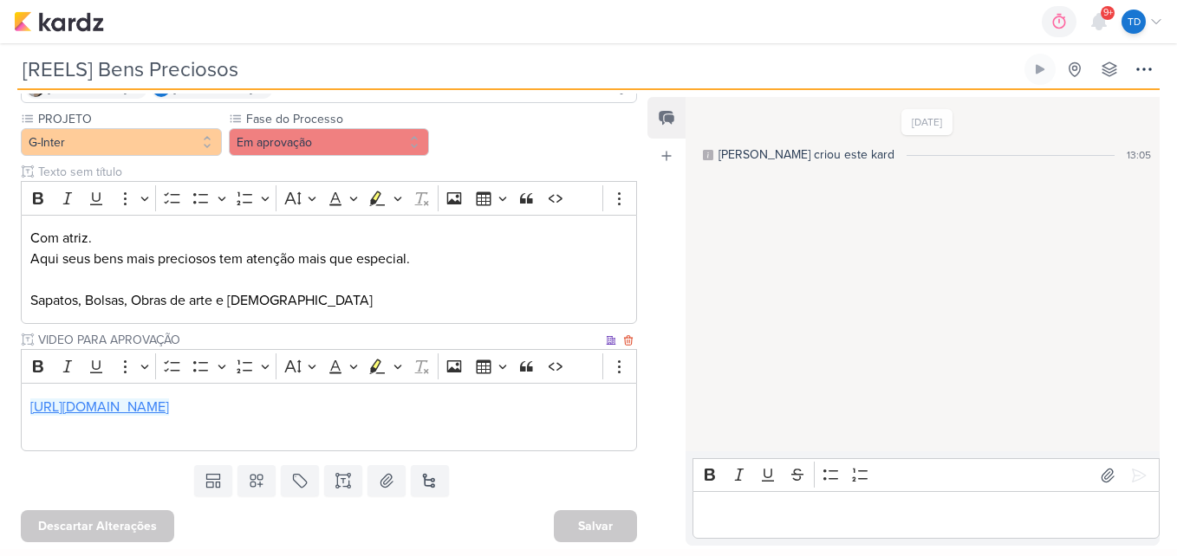
click at [169, 413] on link "https://drive.google.com/drive/folders/1GMtWQgV9fdFLJcjrxzzNow8oScLEL1pk" at bounding box center [99, 407] width 139 height 17
click at [532, 467] on div "Templates Campos Personalizados Marcadores Caixa De Texto Anexo Novo Subkard" at bounding box center [322, 481] width 644 height 45
click at [330, 491] on button at bounding box center [343, 480] width 38 height 31
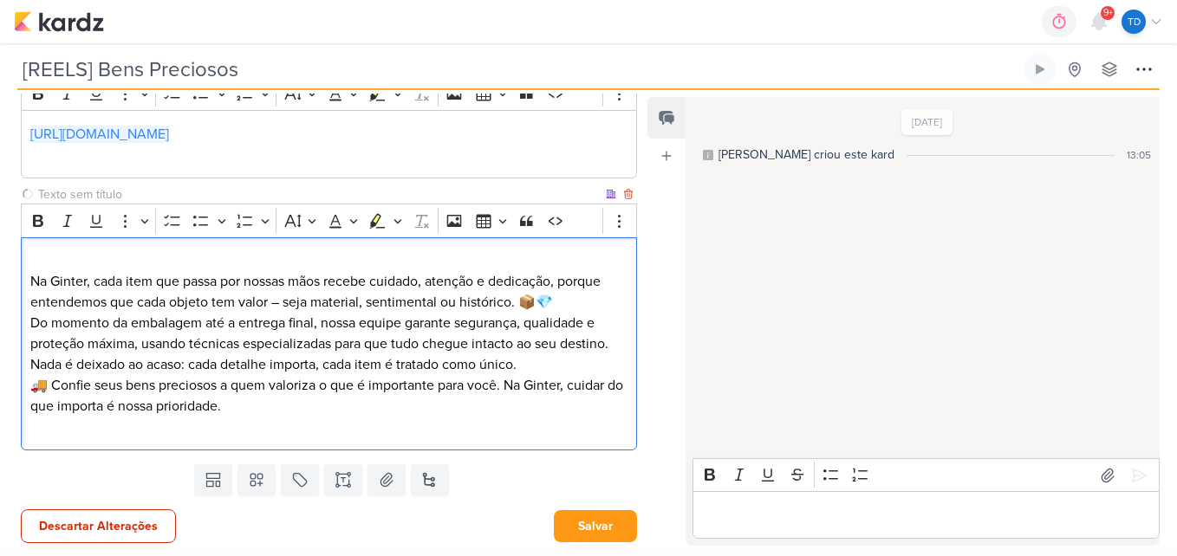
scroll to position [420, 0]
click at [32, 282] on p "Na Ginter, cada item que passa por nossas mãos recebe cuidado, atenção e dedica…" at bounding box center [329, 281] width 598 height 62
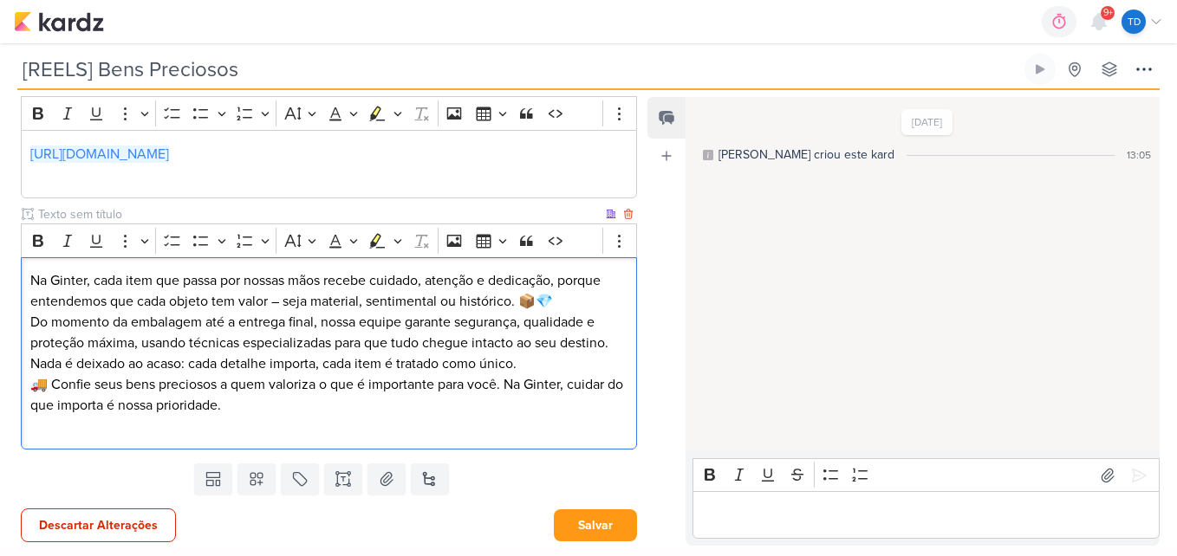
click at [576, 306] on p "Na Ginter, cada item que passa por nossas mãos recebe cuidado, atenção e dedica…" at bounding box center [329, 291] width 598 height 42
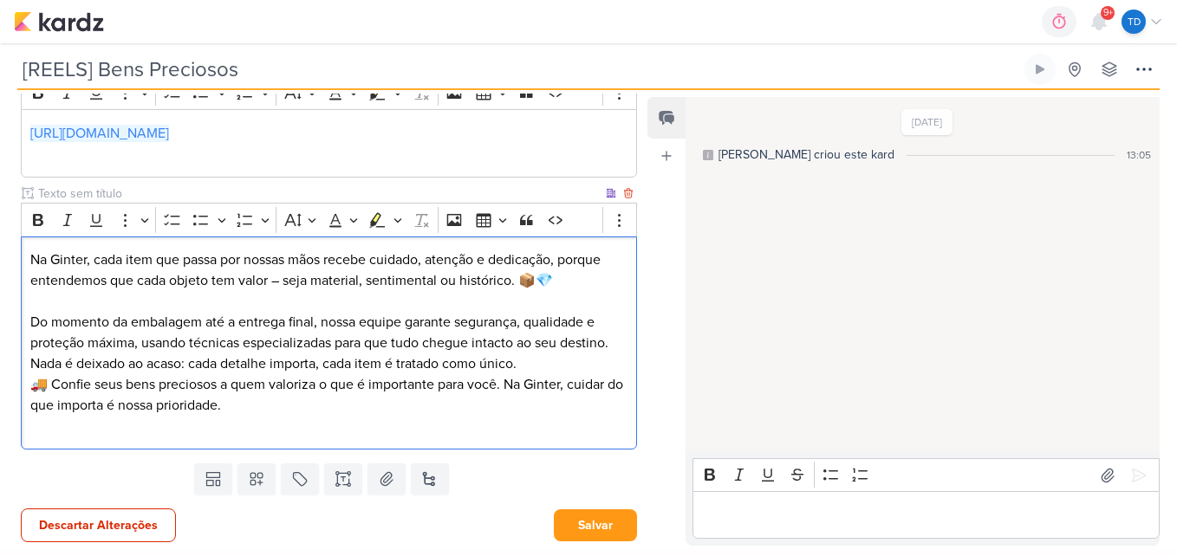
click at [535, 360] on p "Do momento da embalagem até a entrega final, nossa equipe garante segurança, qu…" at bounding box center [329, 343] width 598 height 62
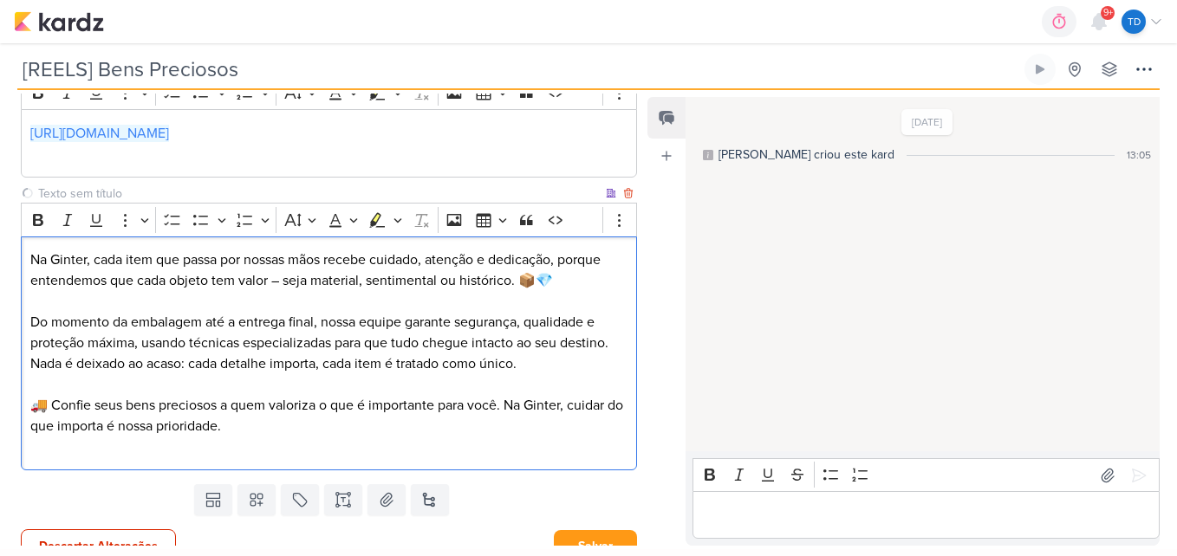
click at [372, 439] on p "Editor editing area: main" at bounding box center [329, 447] width 598 height 21
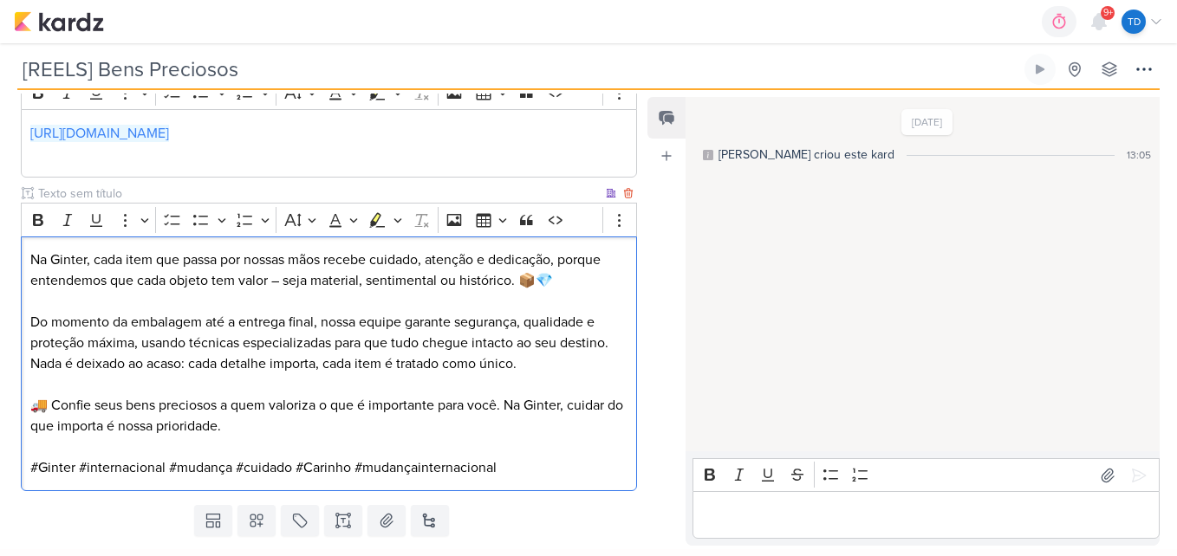
click at [275, 413] on p "🚚 Confie seus bens preciosos a quem valoriza o que é importante para você. Na G…" at bounding box center [329, 416] width 598 height 42
click at [290, 432] on p "🚚 Confie seus bens preciosos a quem valoriza o que é importante para você. Na G…" at bounding box center [329, 416] width 598 height 42
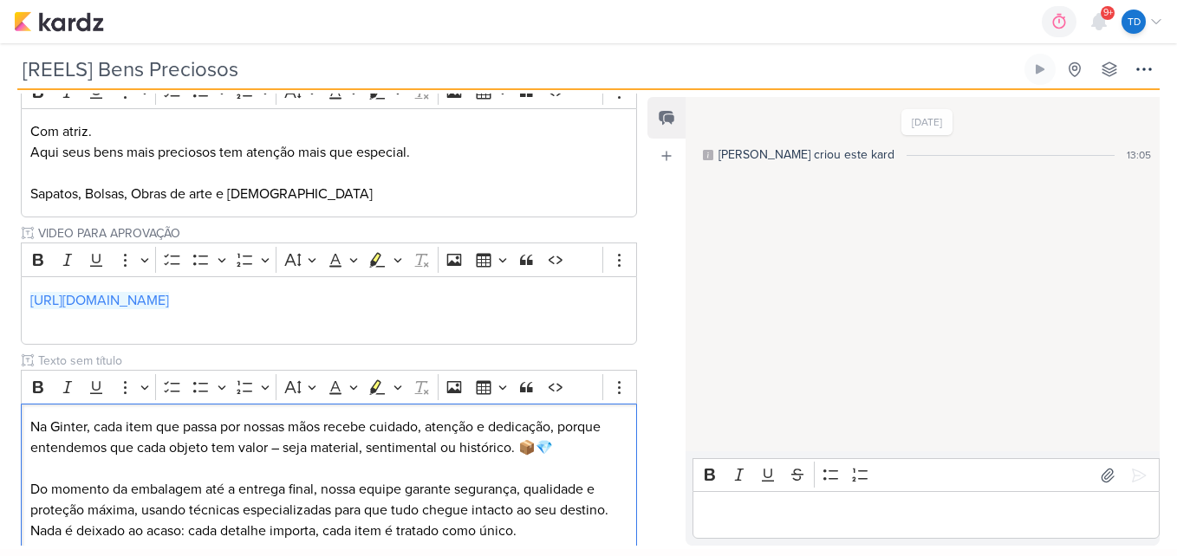
scroll to position [482, 0]
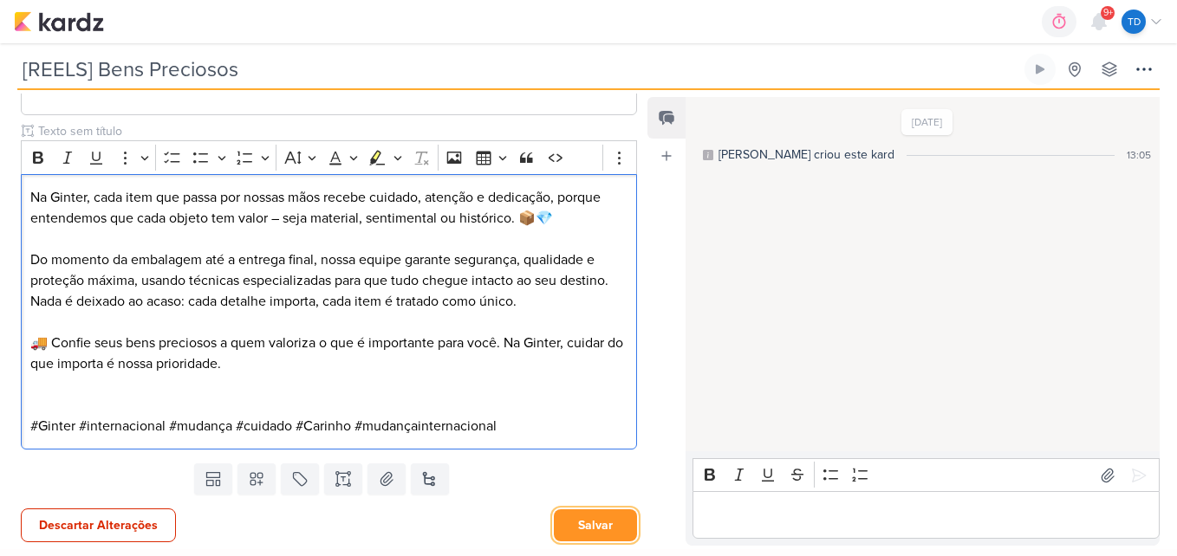
click at [601, 538] on button "Salvar" at bounding box center [595, 526] width 83 height 32
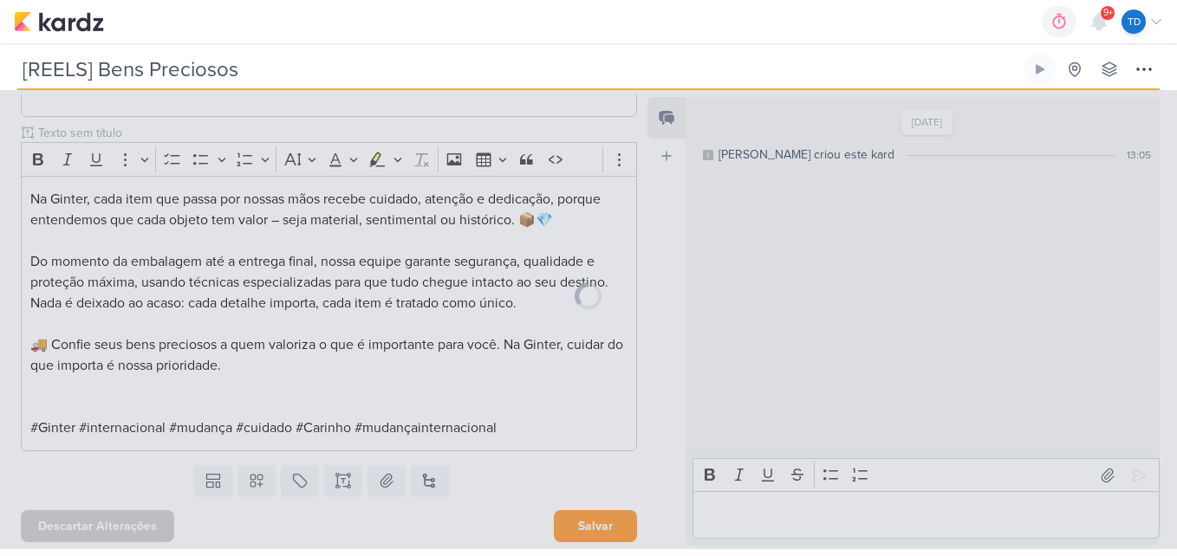
scroll to position [480, 0]
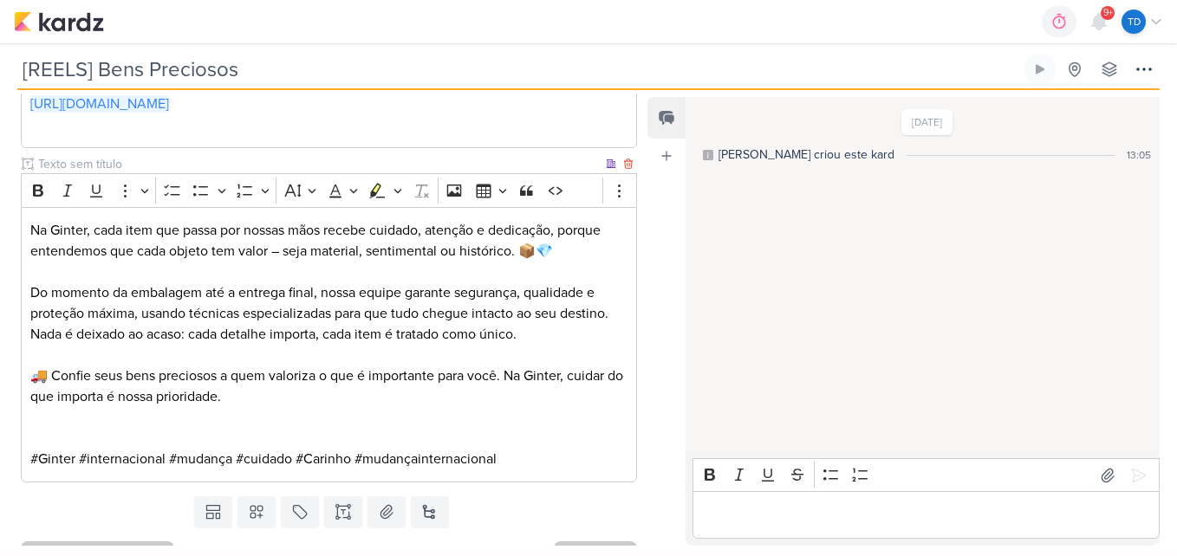
scroll to position [480, 0]
